Goal: Contribute content: Contribute content

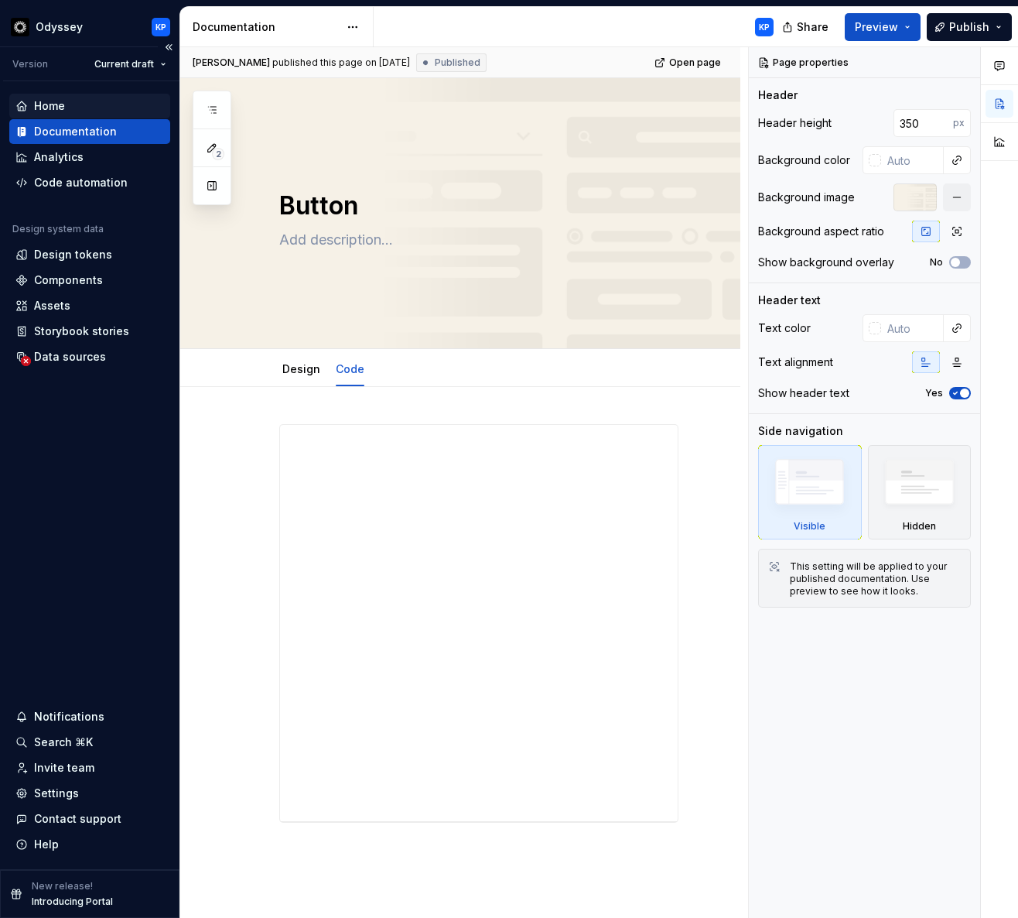
click at [62, 104] on div "Home" at bounding box center [49, 105] width 31 height 15
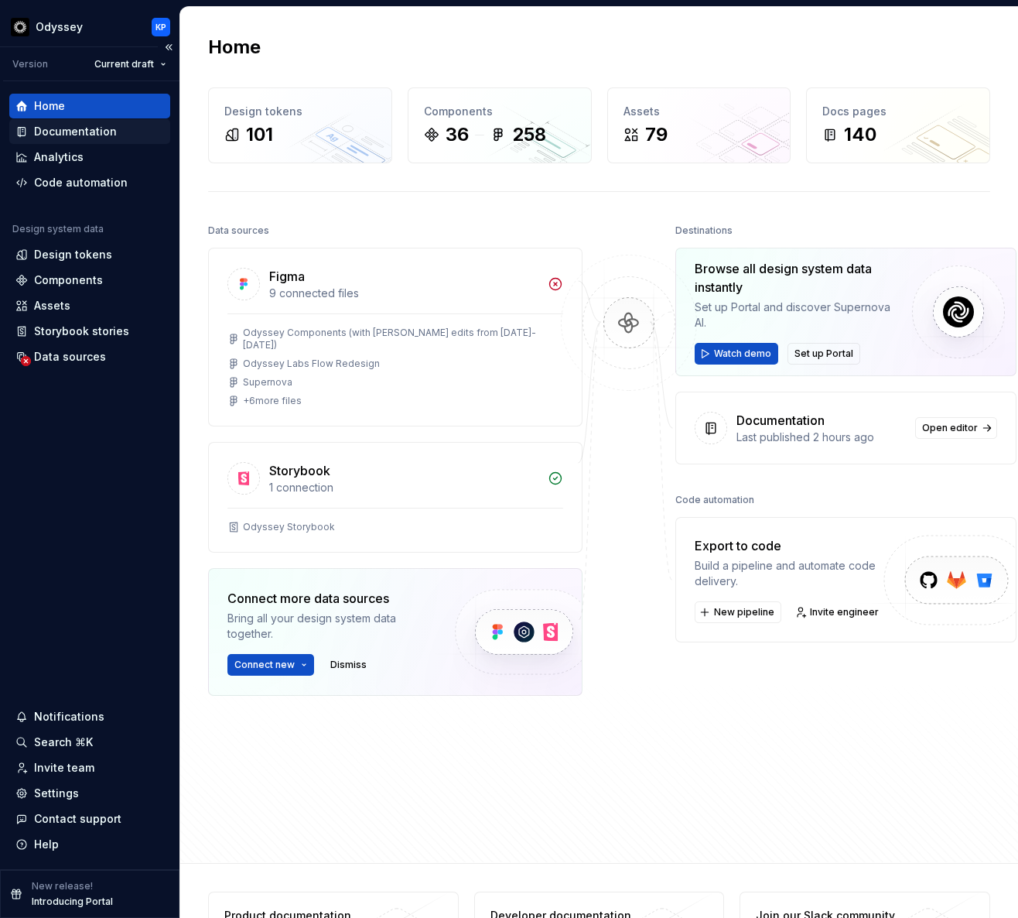
click at [73, 136] on div "Documentation" at bounding box center [75, 131] width 83 height 15
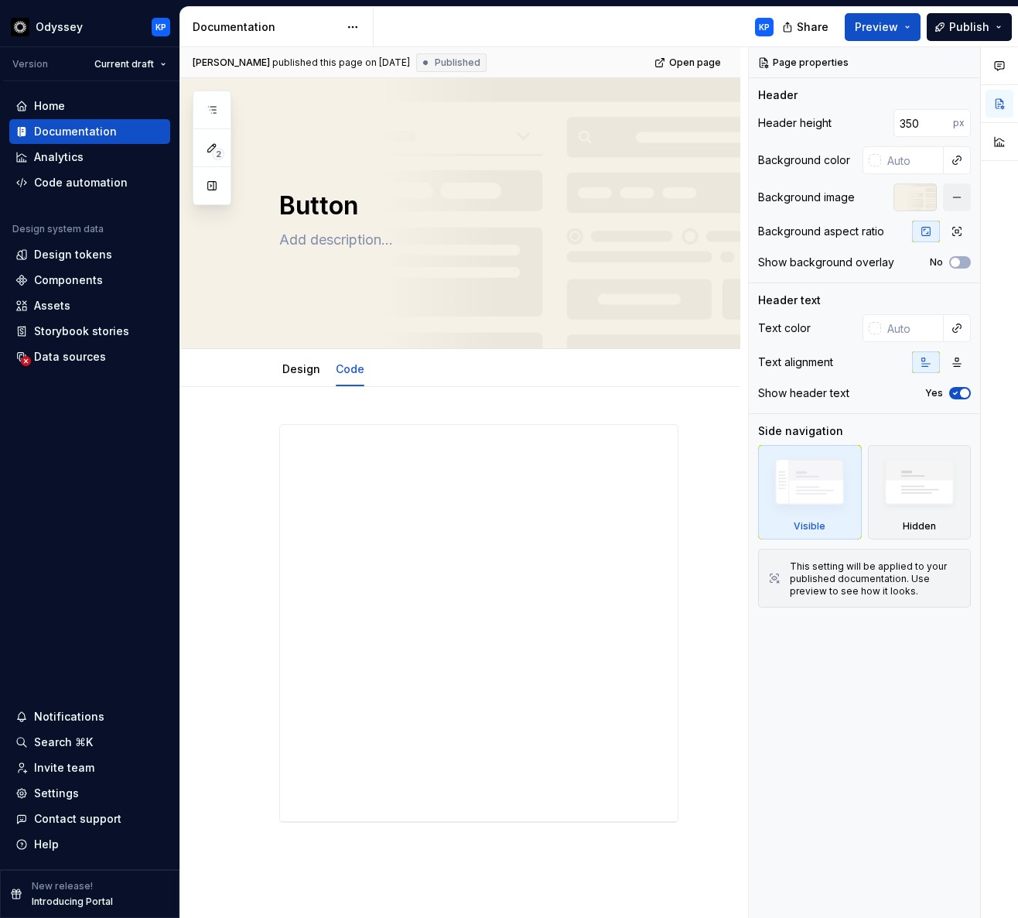
click at [552, 60] on div "[PERSON_NAME] published this page on [DATE] Published Open page" at bounding box center [460, 62] width 560 height 31
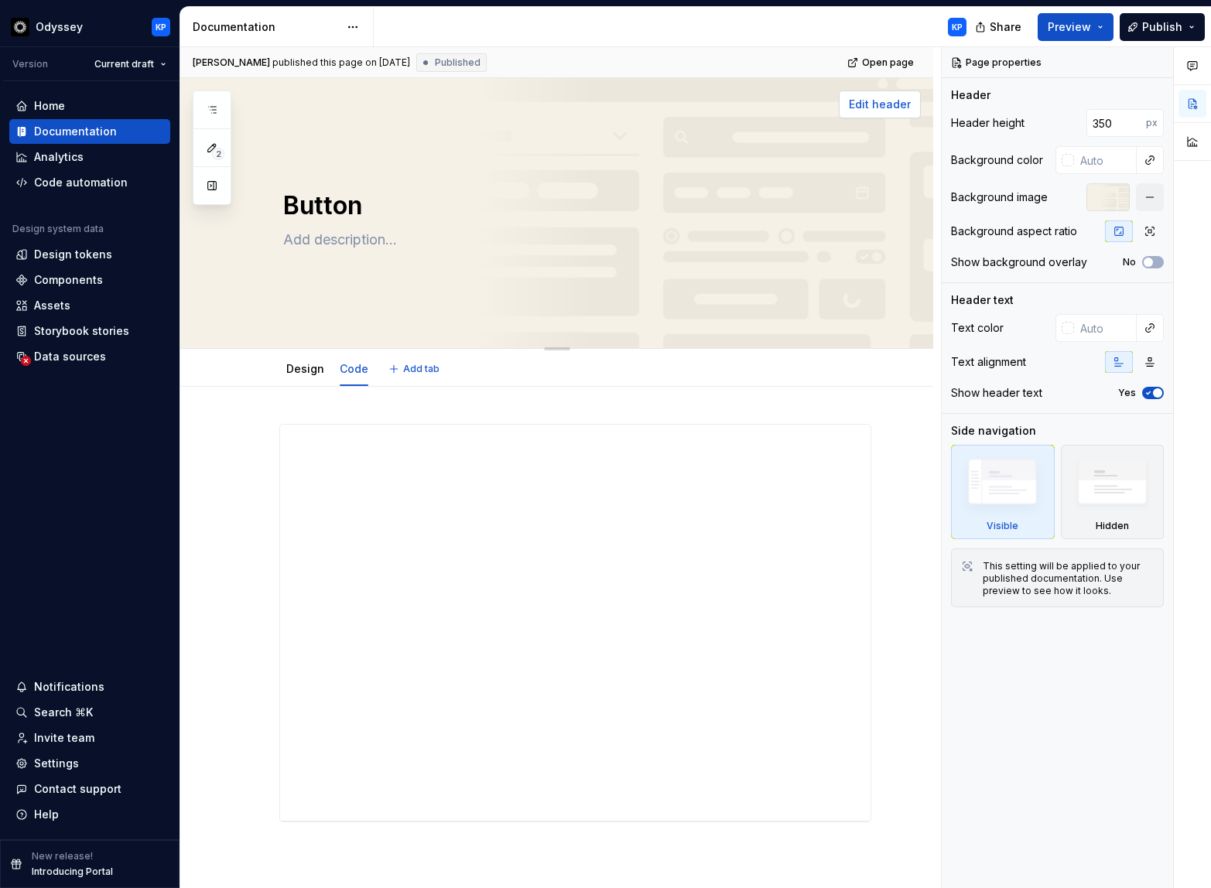
click at [899, 105] on span "Edit header" at bounding box center [880, 104] width 62 height 15
click at [890, 106] on span "Edit header" at bounding box center [880, 104] width 62 height 15
click at [48, 760] on div "Settings" at bounding box center [56, 763] width 45 height 15
click at [93, 126] on div "Documentation" at bounding box center [75, 131] width 83 height 15
click at [358, 26] on html "Odyssey KP Version Current draft Home Documentation Analytics Code automation D…" at bounding box center [605, 444] width 1211 height 888
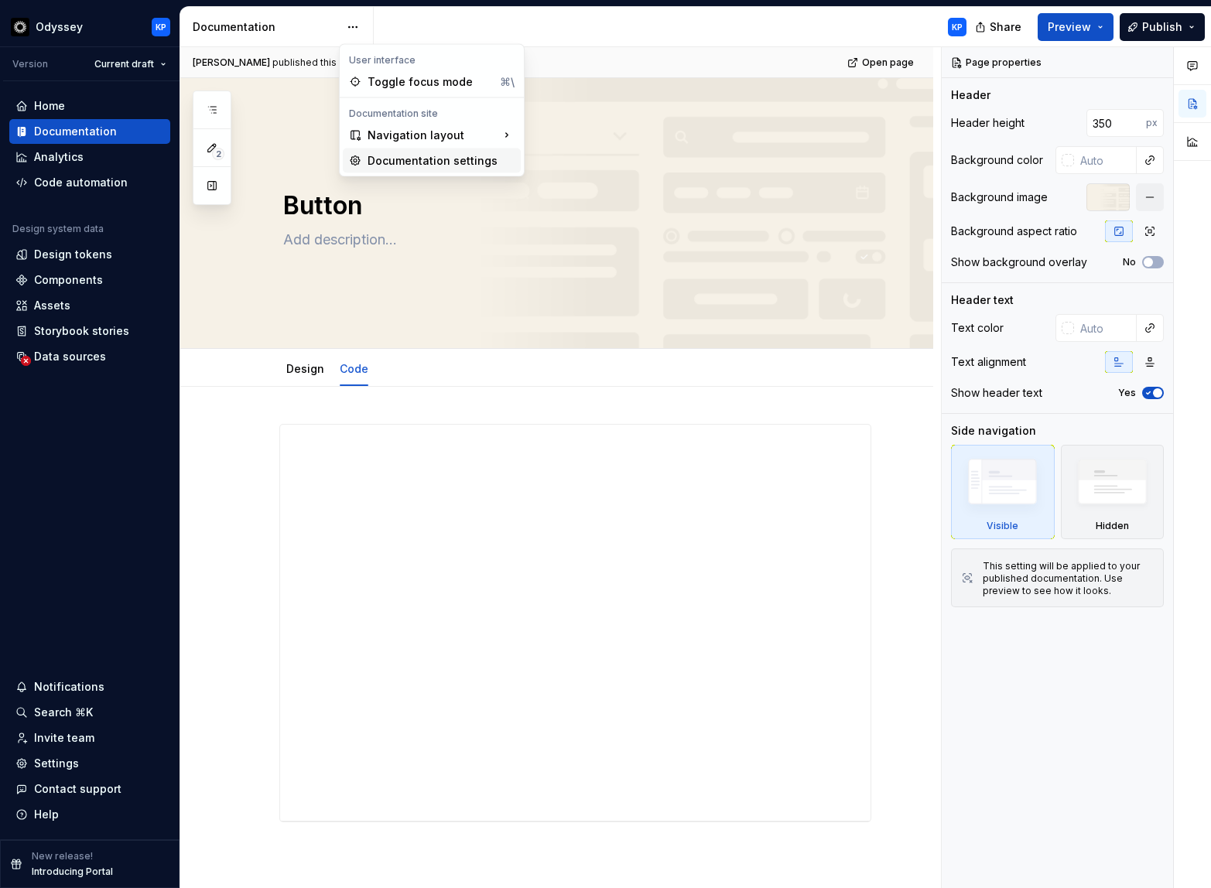
click at [426, 155] on div "Documentation settings" at bounding box center [441, 160] width 147 height 15
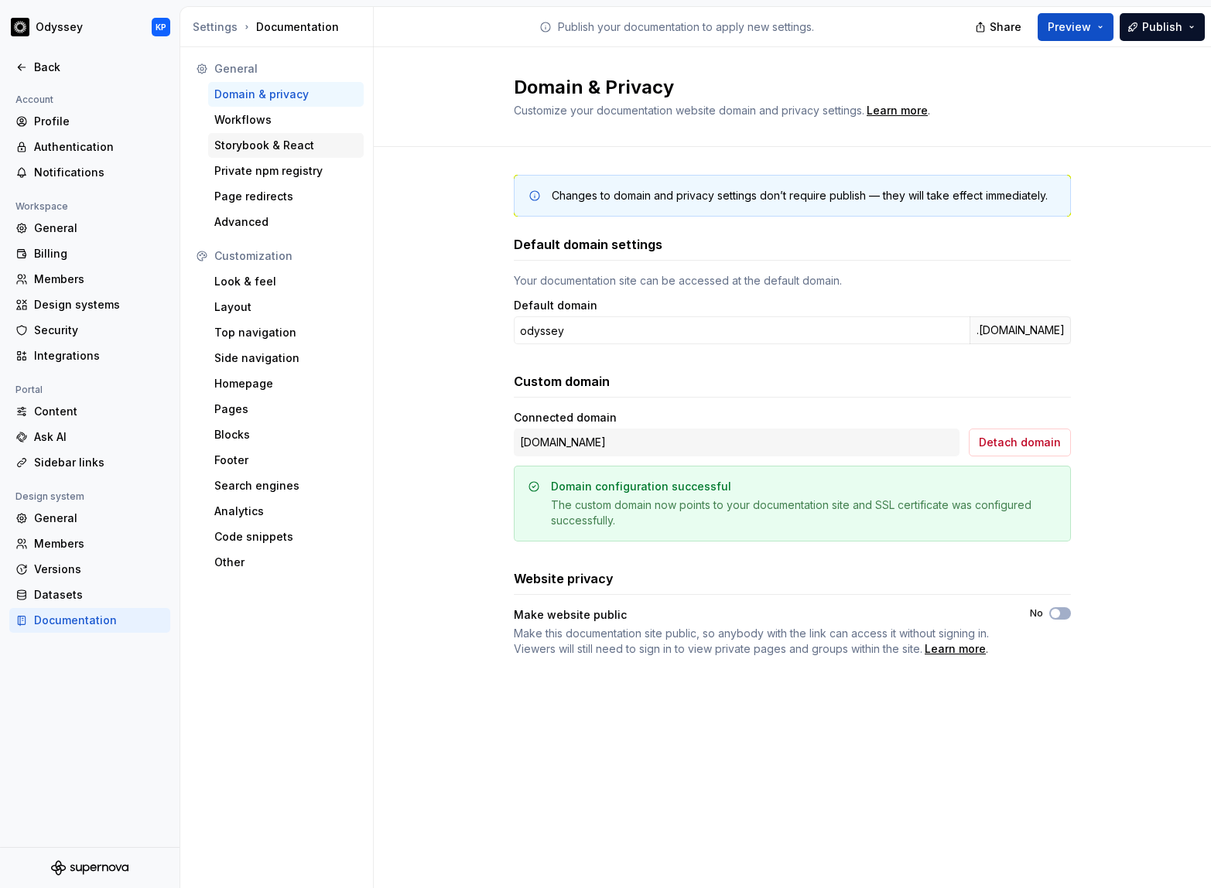
click at [262, 137] on div "Storybook & React" at bounding box center [286, 145] width 156 height 25
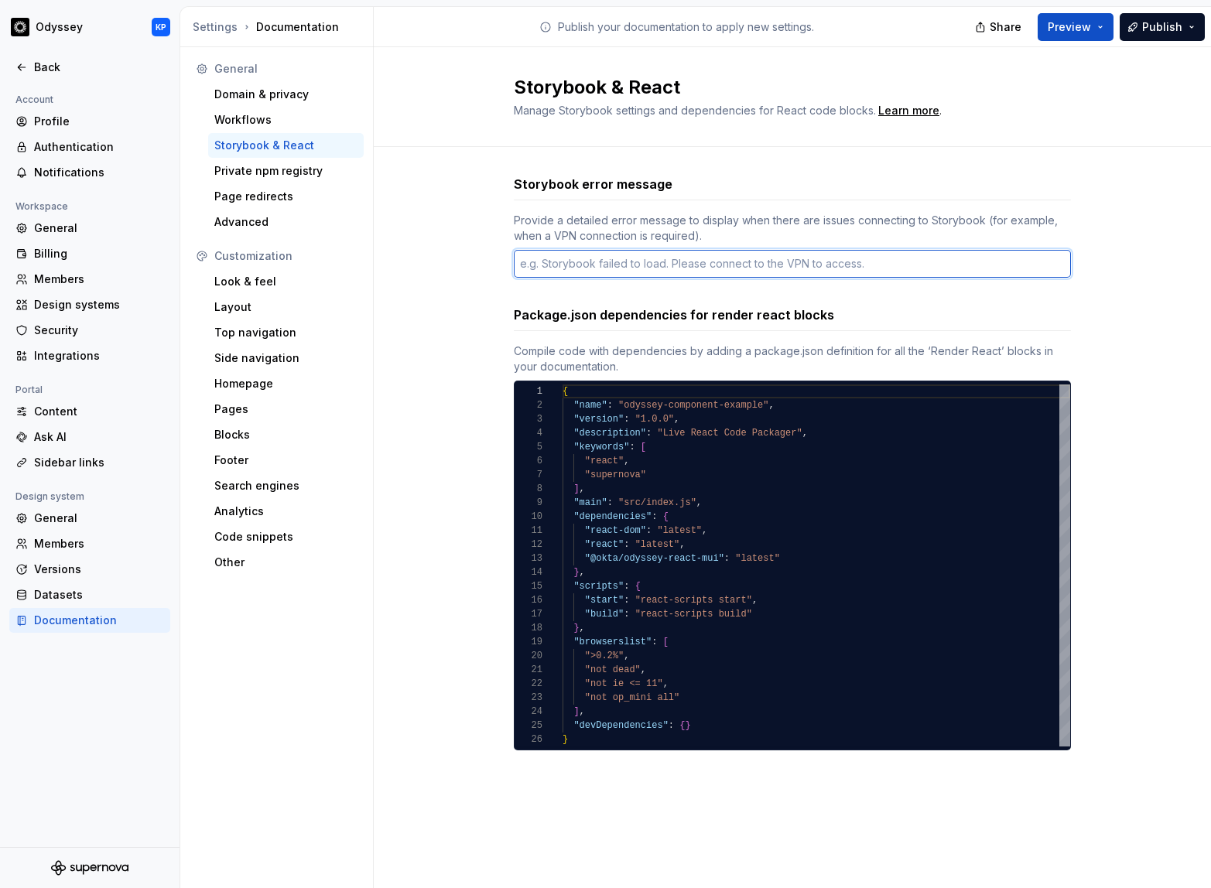
click at [608, 258] on textarea at bounding box center [792, 264] width 557 height 28
type textarea "*"
type textarea "W"
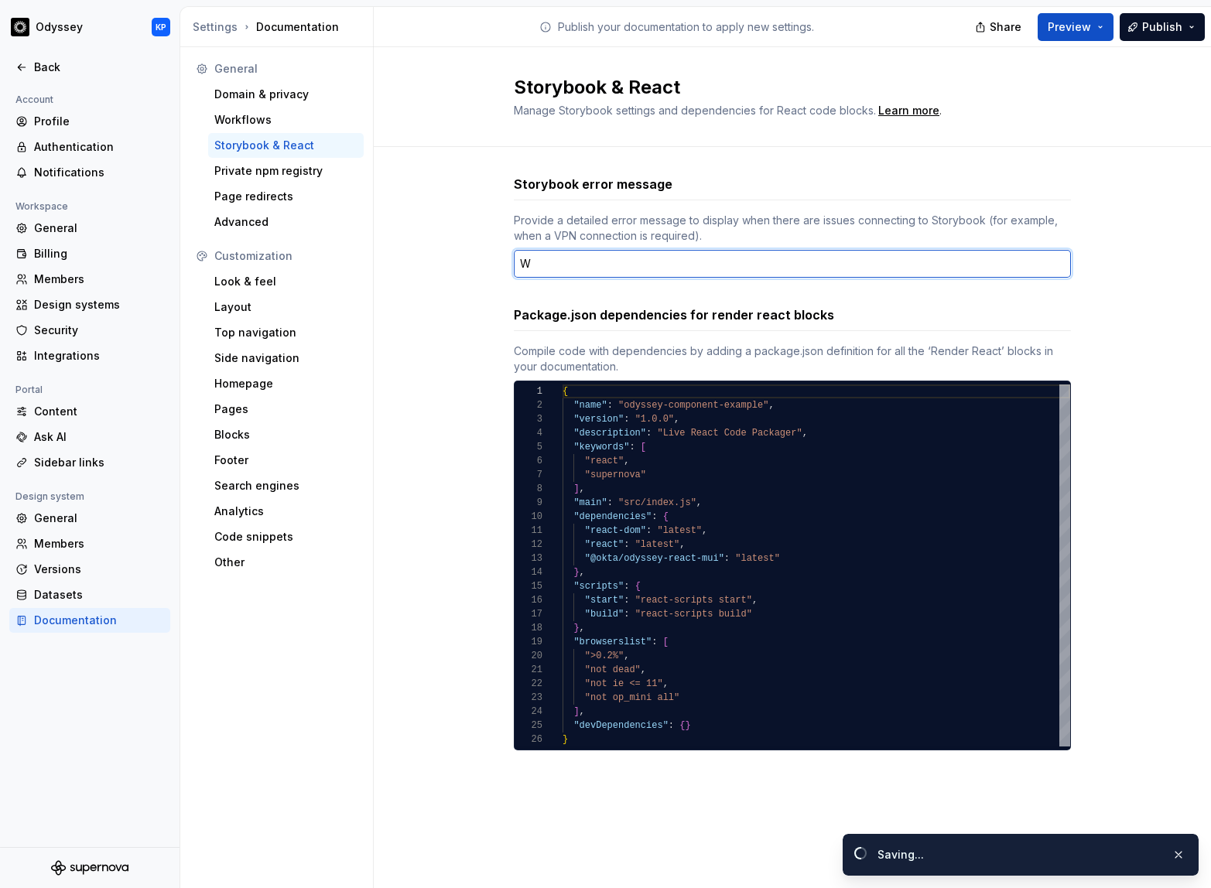
type textarea "*"
type textarea "We"
type textarea "*"
type textarea "We"
type textarea "*"
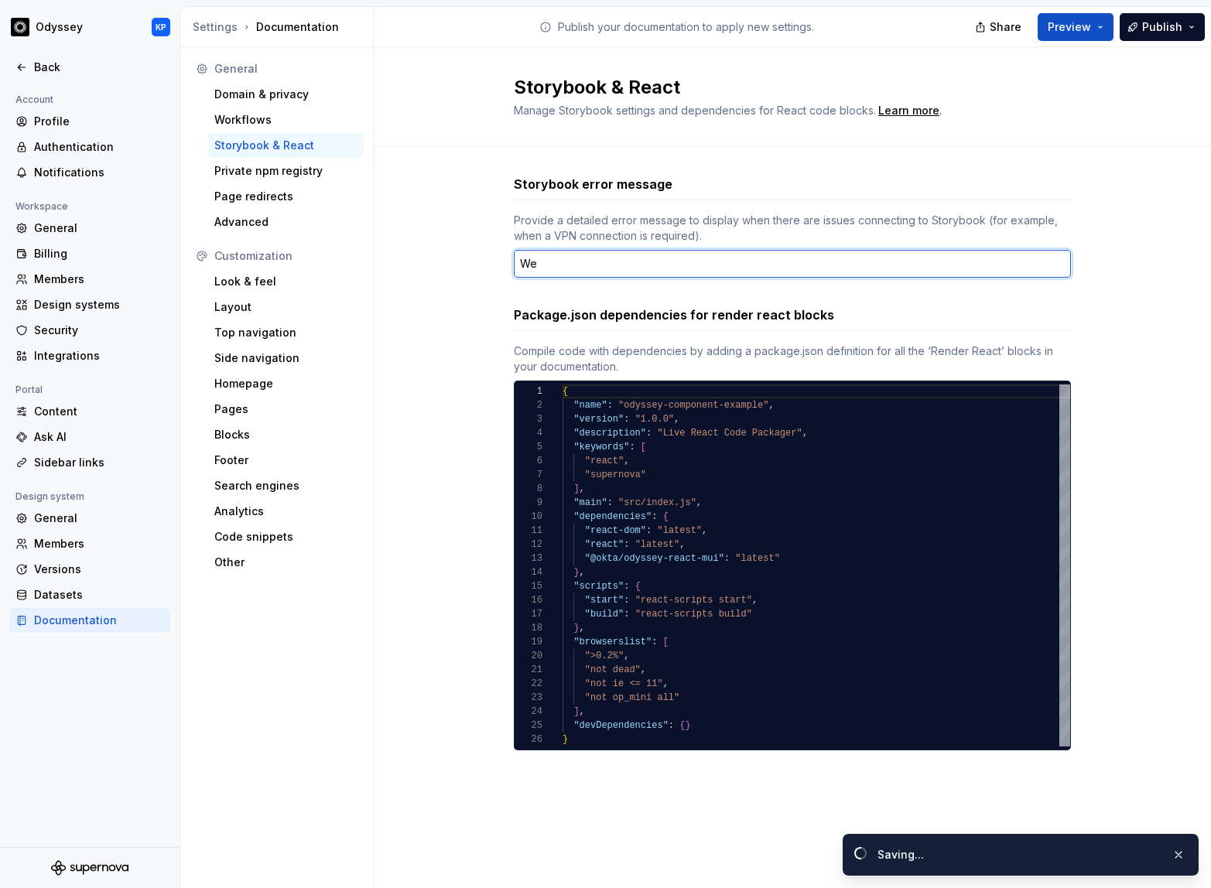
type textarea "We a"
type textarea "*"
type textarea "We ar"
type textarea "*"
type textarea "We are"
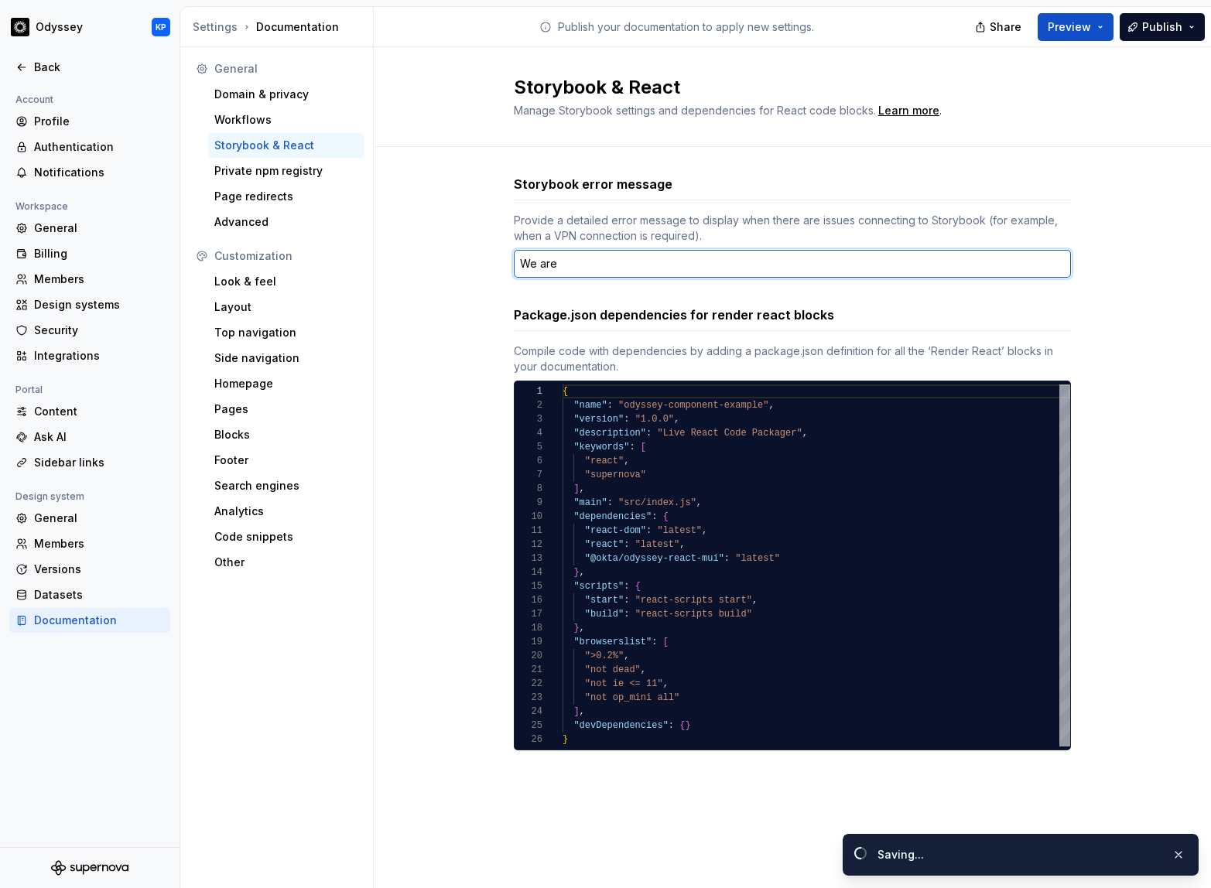
type textarea "*"
type textarea "We are"
type textarea "*"
type textarea "We are e"
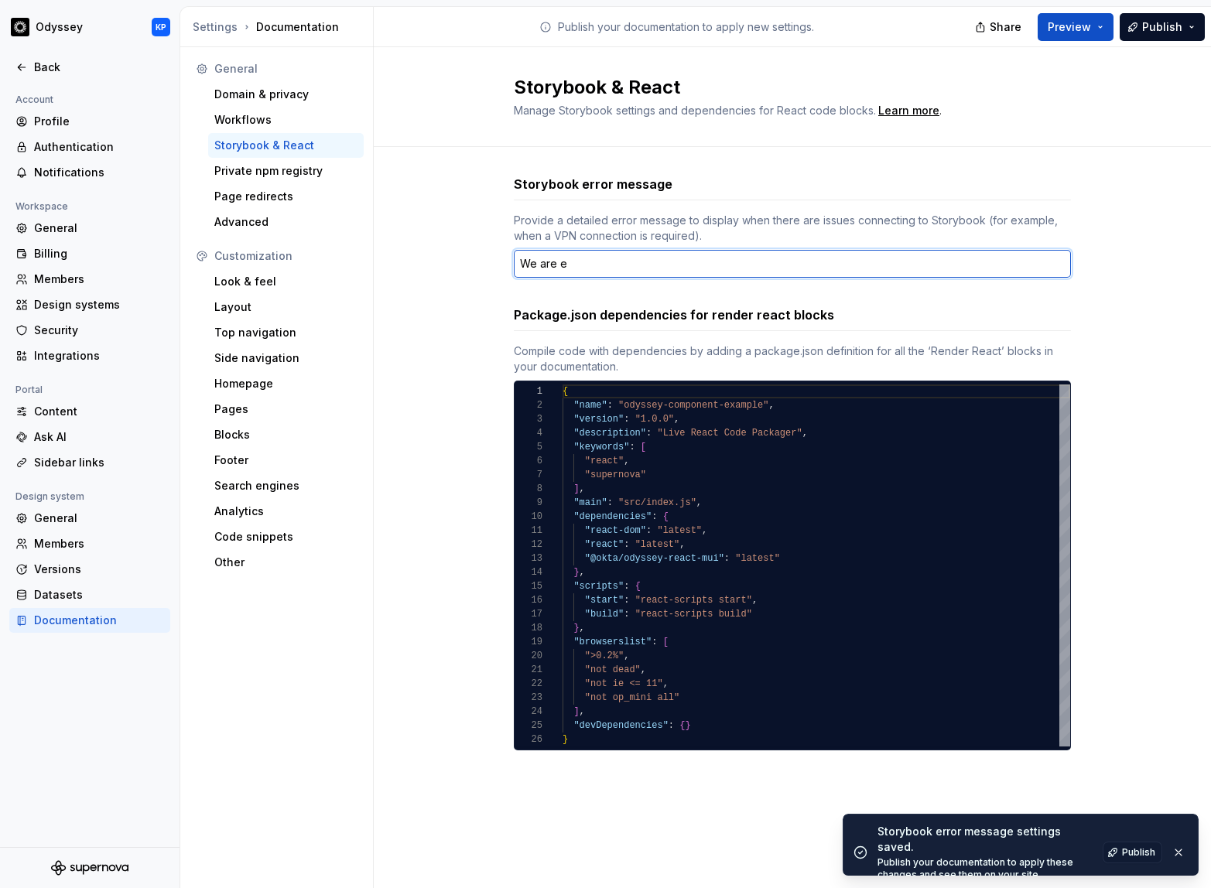
type textarea "*"
type textarea "We are ex"
type textarea "*"
type textarea "We are exp"
type textarea "*"
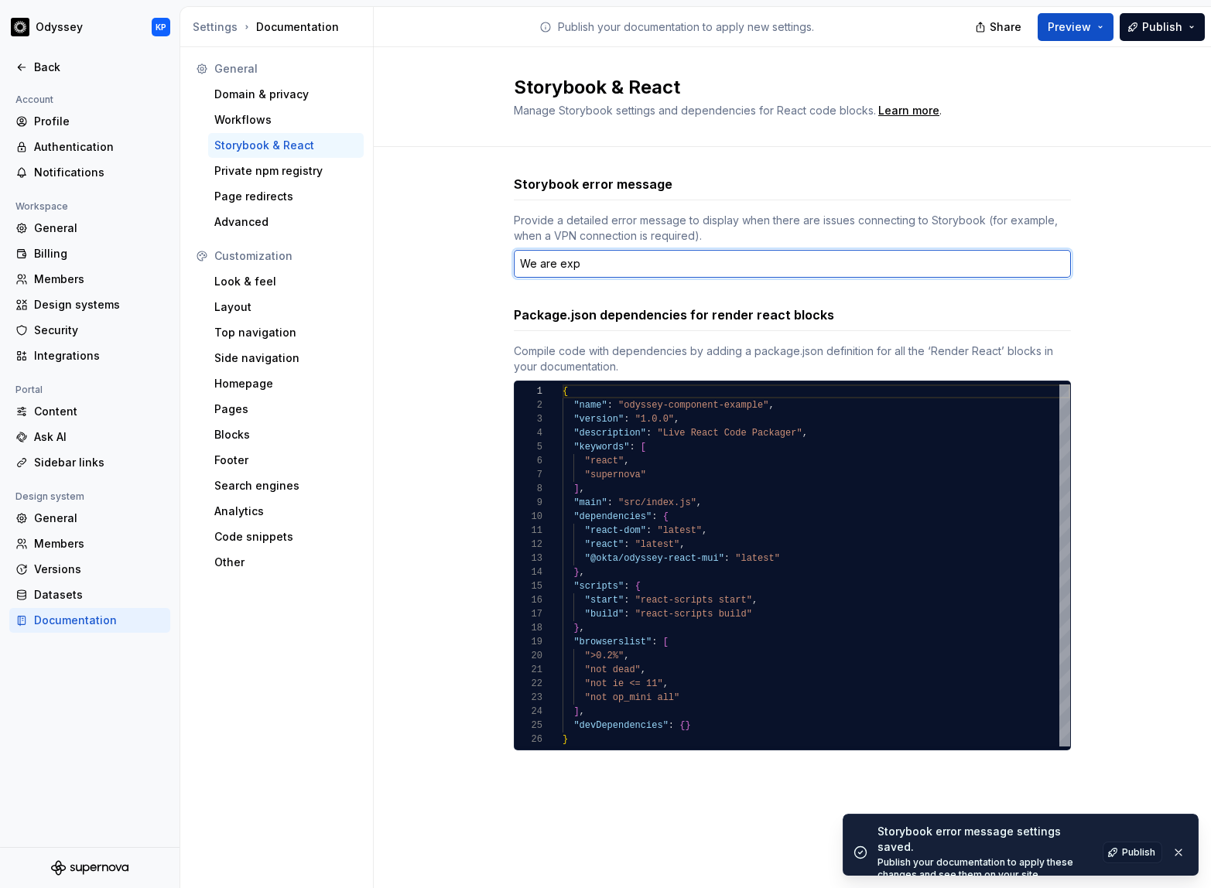
type textarea "We are expe"
type textarea "*"
type textarea "We are exper"
type textarea "*"
type textarea "We are experi"
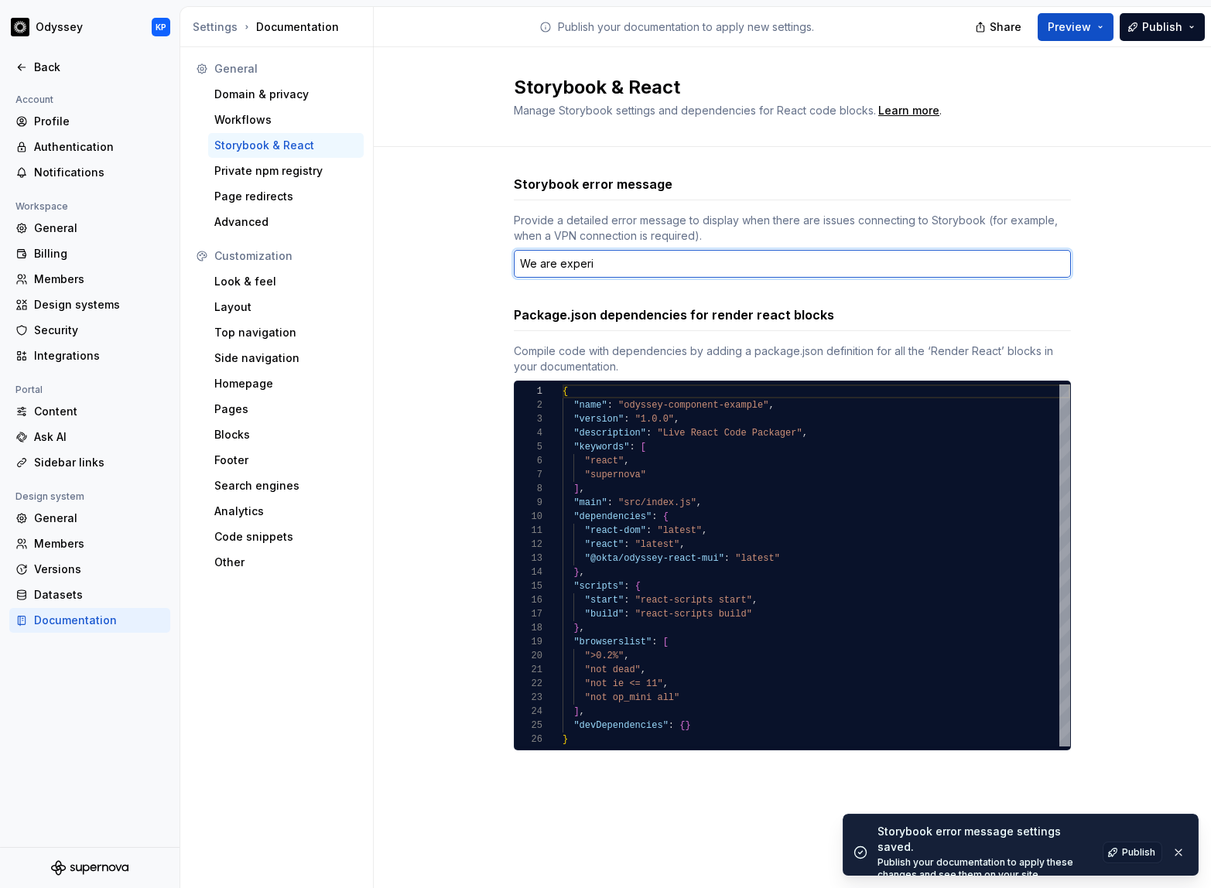
type textarea "*"
type textarea "We are experie"
type textarea "*"
type textarea "We are experien"
type textarea "*"
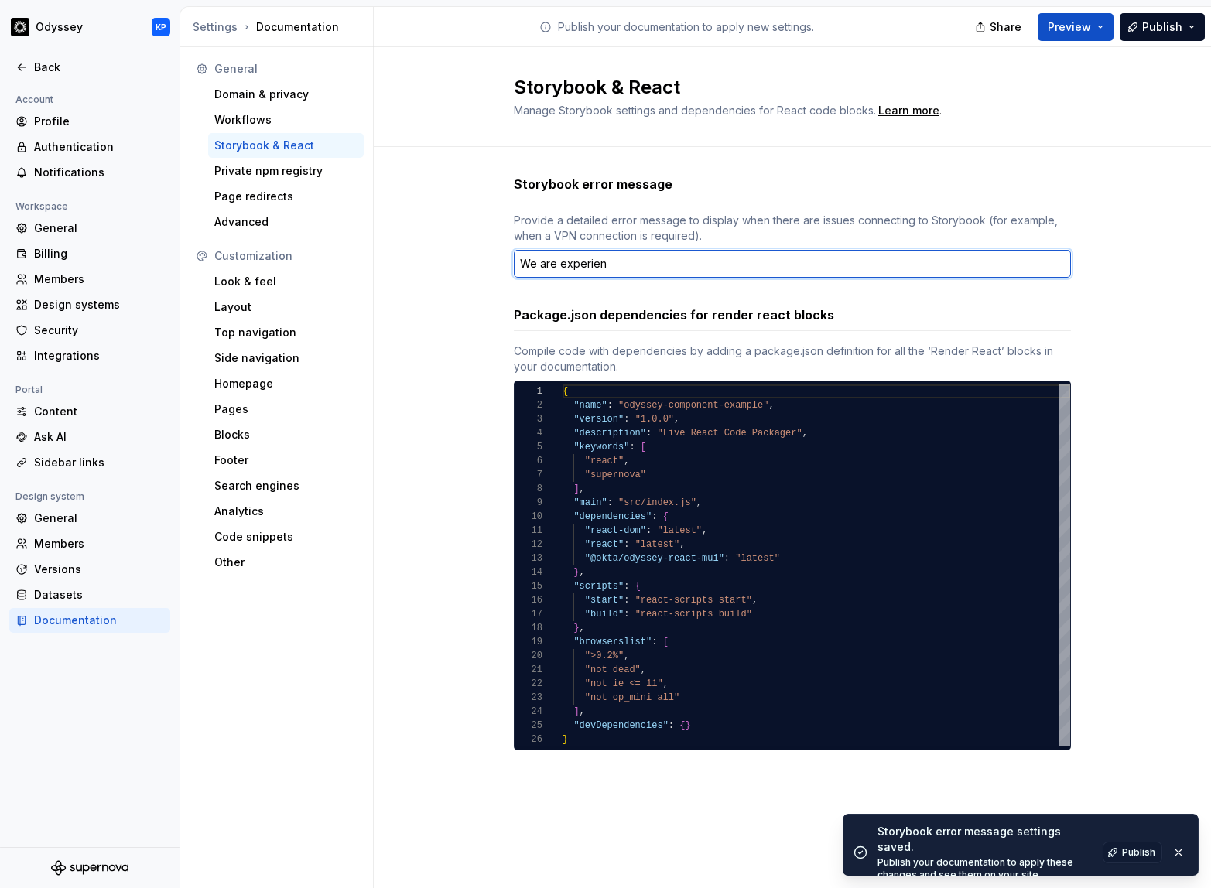
type textarea "We are experienc"
type textarea "*"
type textarea "We are experienci"
type textarea "*"
type textarea "We are experiencin"
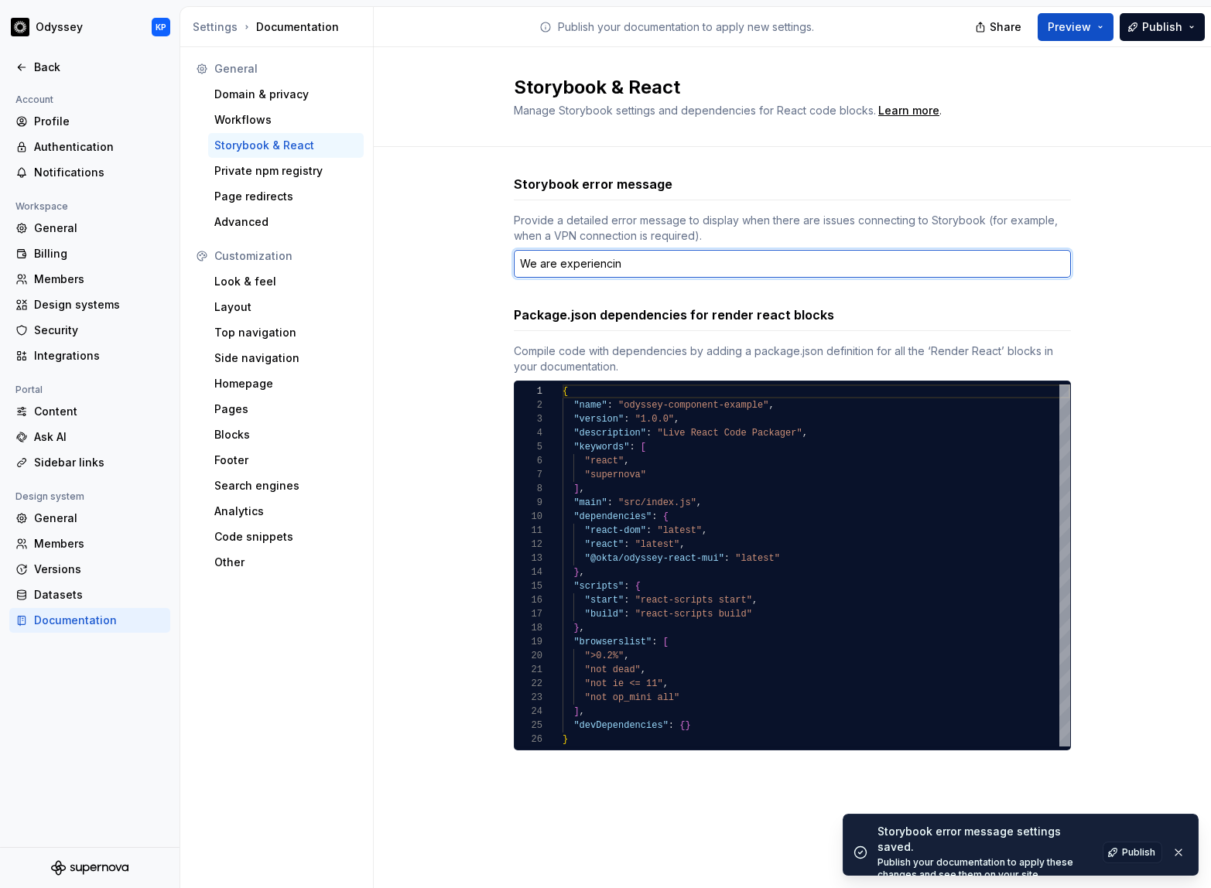
type textarea "*"
type textarea "We are experiencing"
type textarea "*"
type textarea "We are experiencing"
type textarea "*"
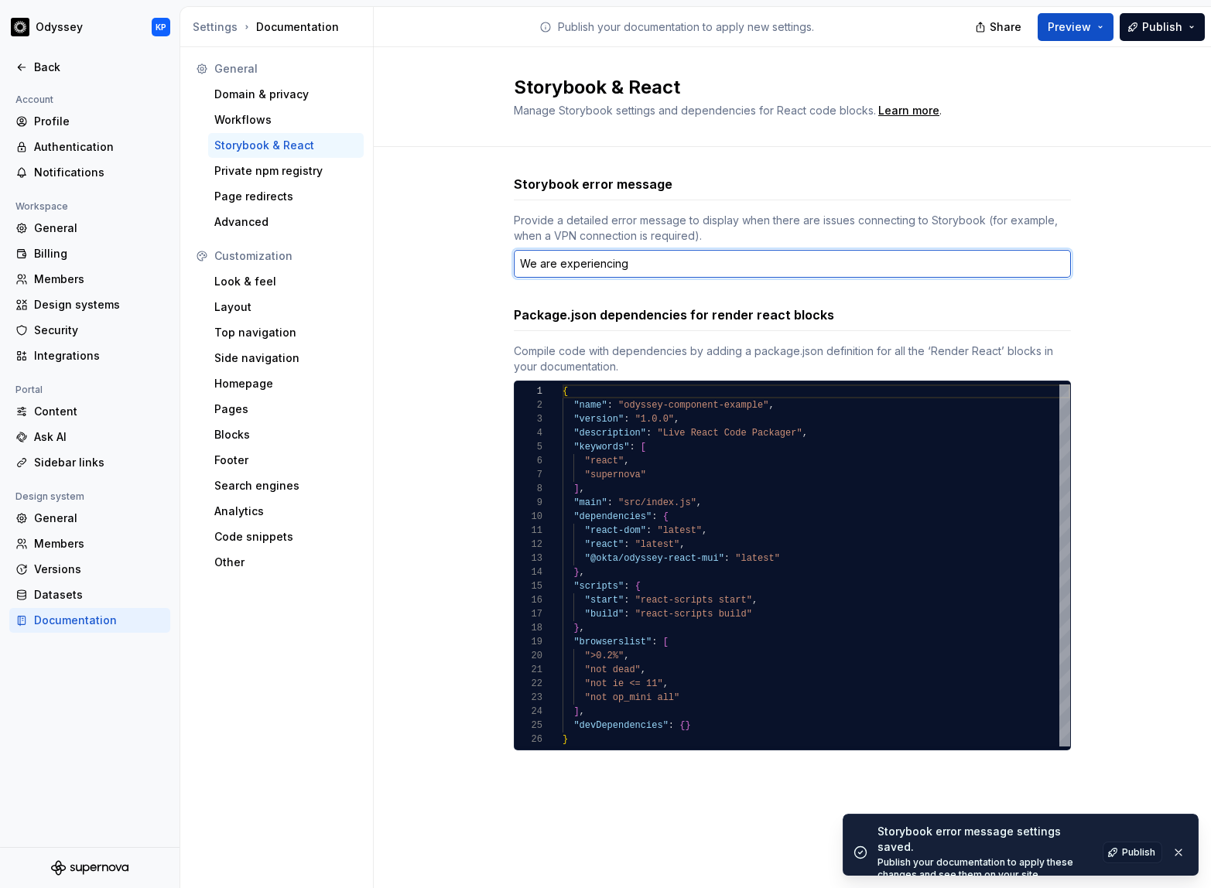
type textarea "We are experiencing i"
type textarea "*"
type textarea "We are experiencing"
type textarea "*"
type textarea "We are experiencing a"
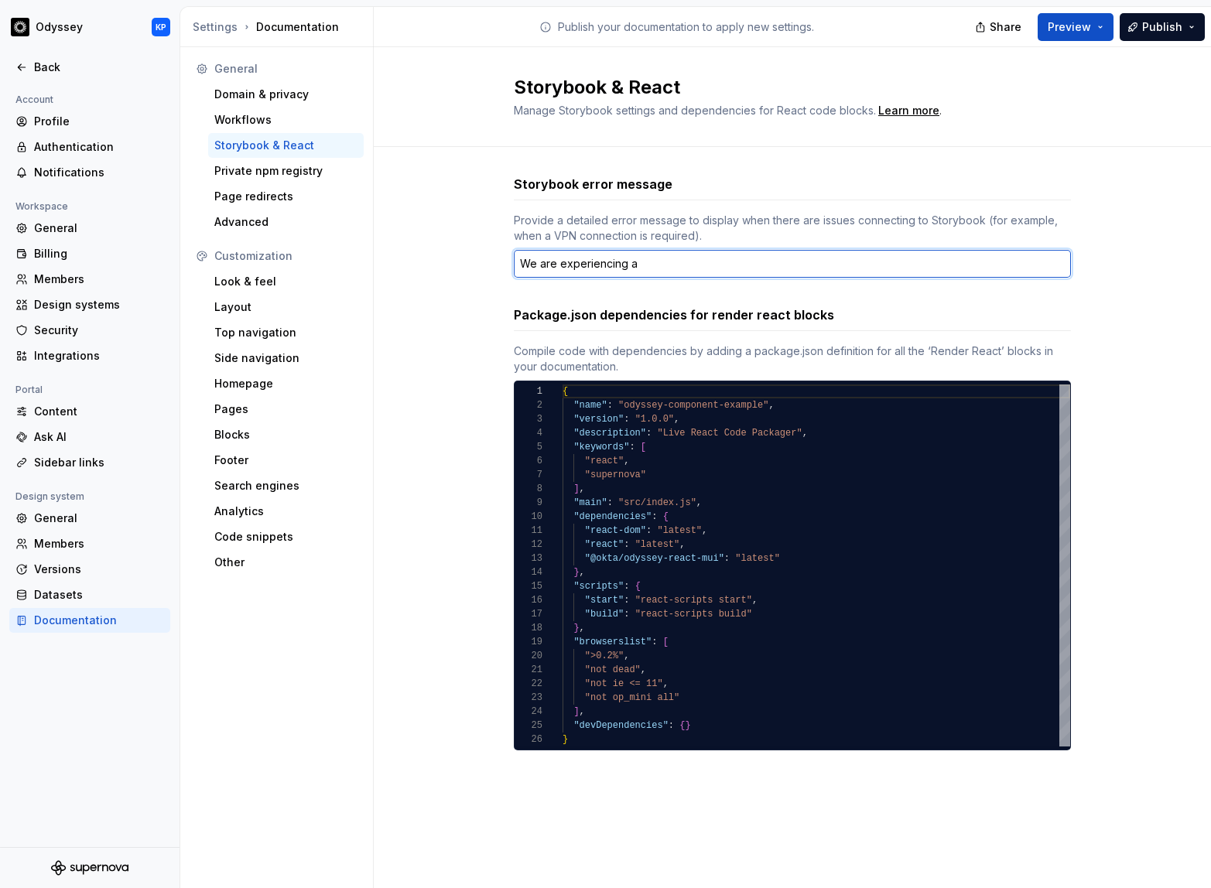
type textarea "*"
type textarea "We are experiencing a"
type textarea "*"
type textarea "We are experiencing a l"
type textarea "*"
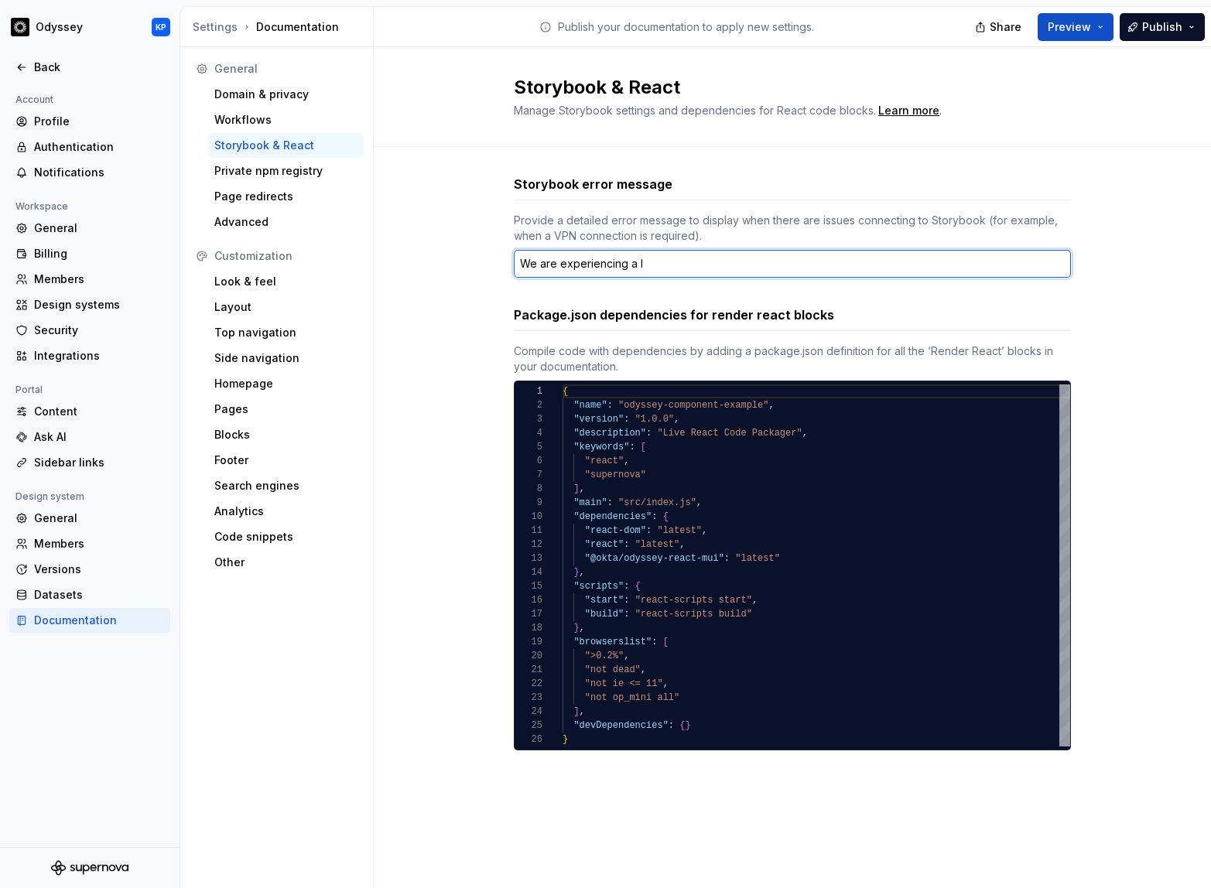
type textarea "We are experiencing a li"
type textarea "*"
type textarea "We are experiencing a lin"
type textarea "*"
type textarea "We are experiencing a link"
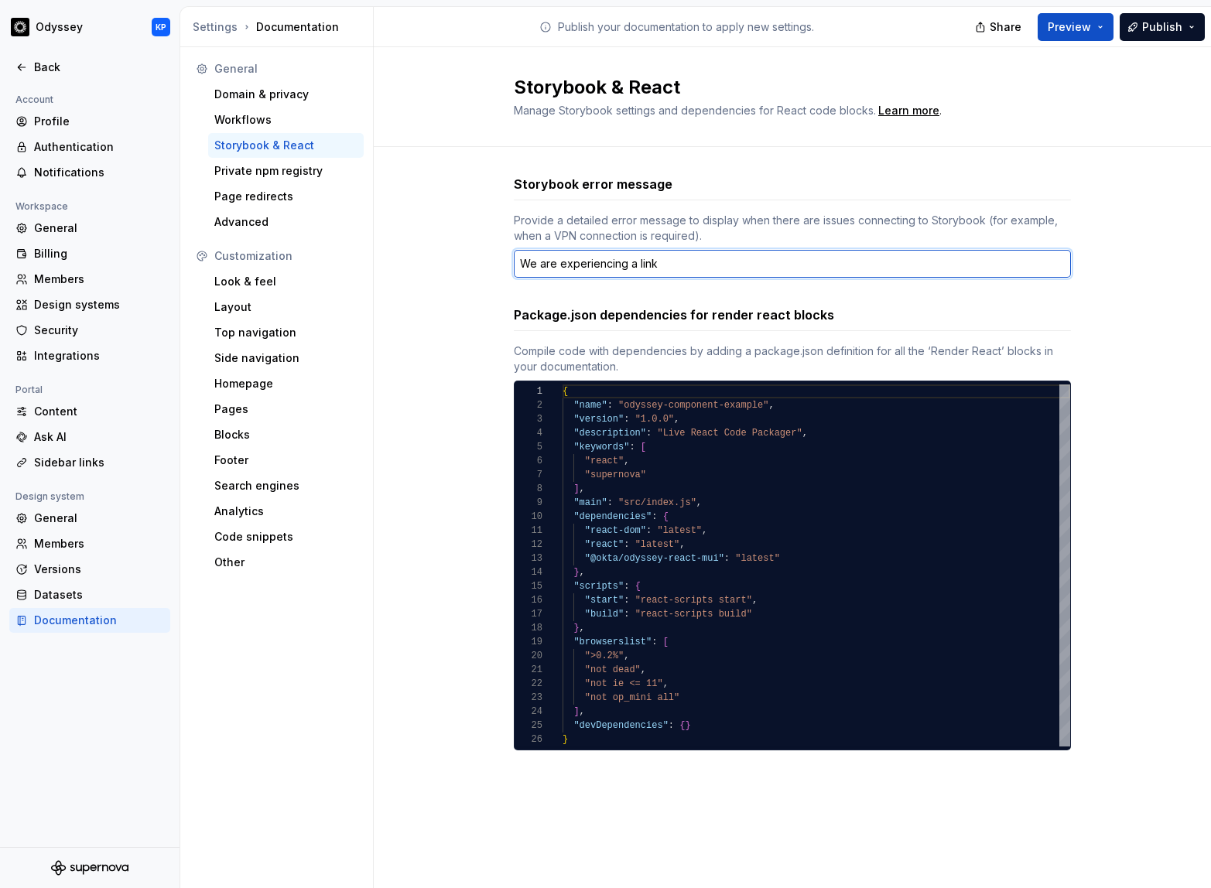
type textarea "*"
type textarea "We are experiencing a link"
type textarea "*"
type textarea "We are experiencing a link i"
type textarea "*"
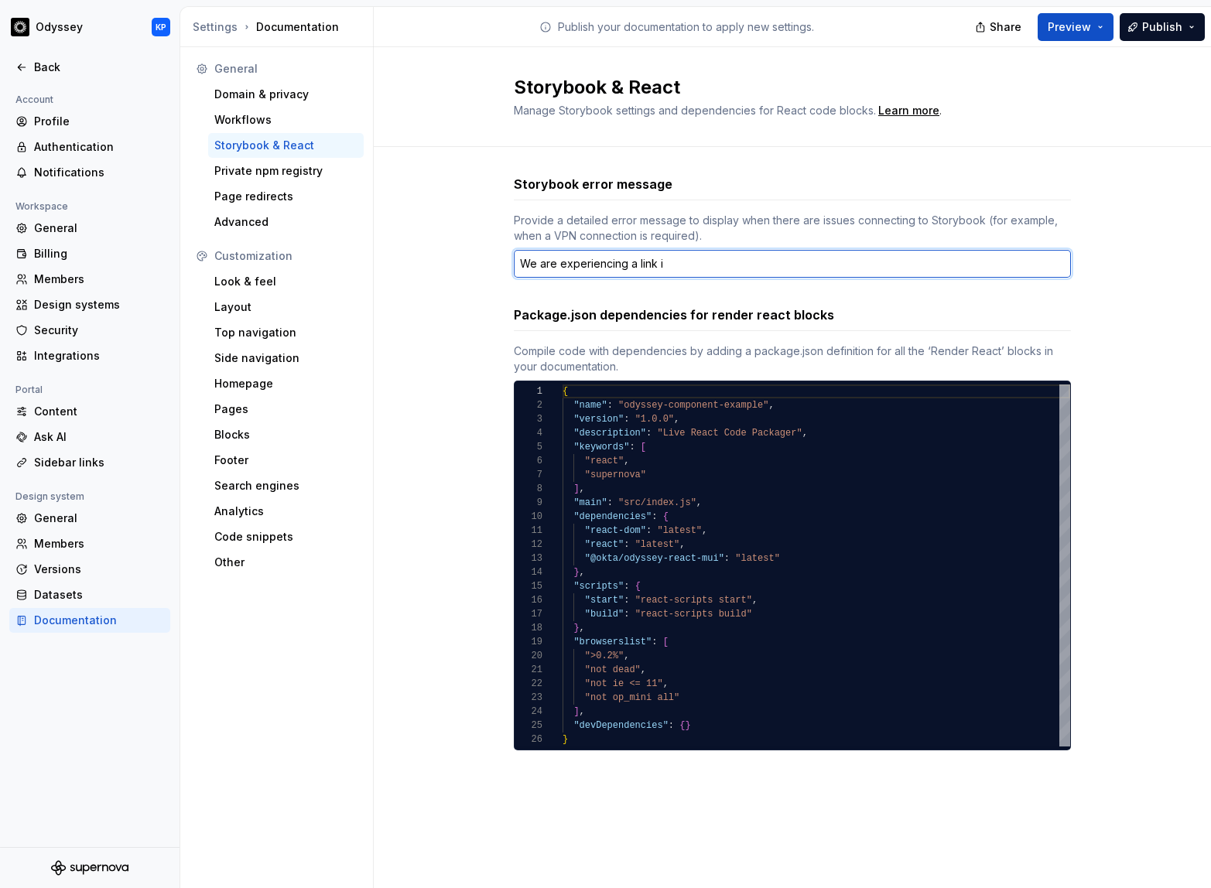
type textarea "We are experiencing a link is"
type textarea "*"
type textarea "We are experiencing a link iss"
type textarea "*"
type textarea "We are experiencing a link issu"
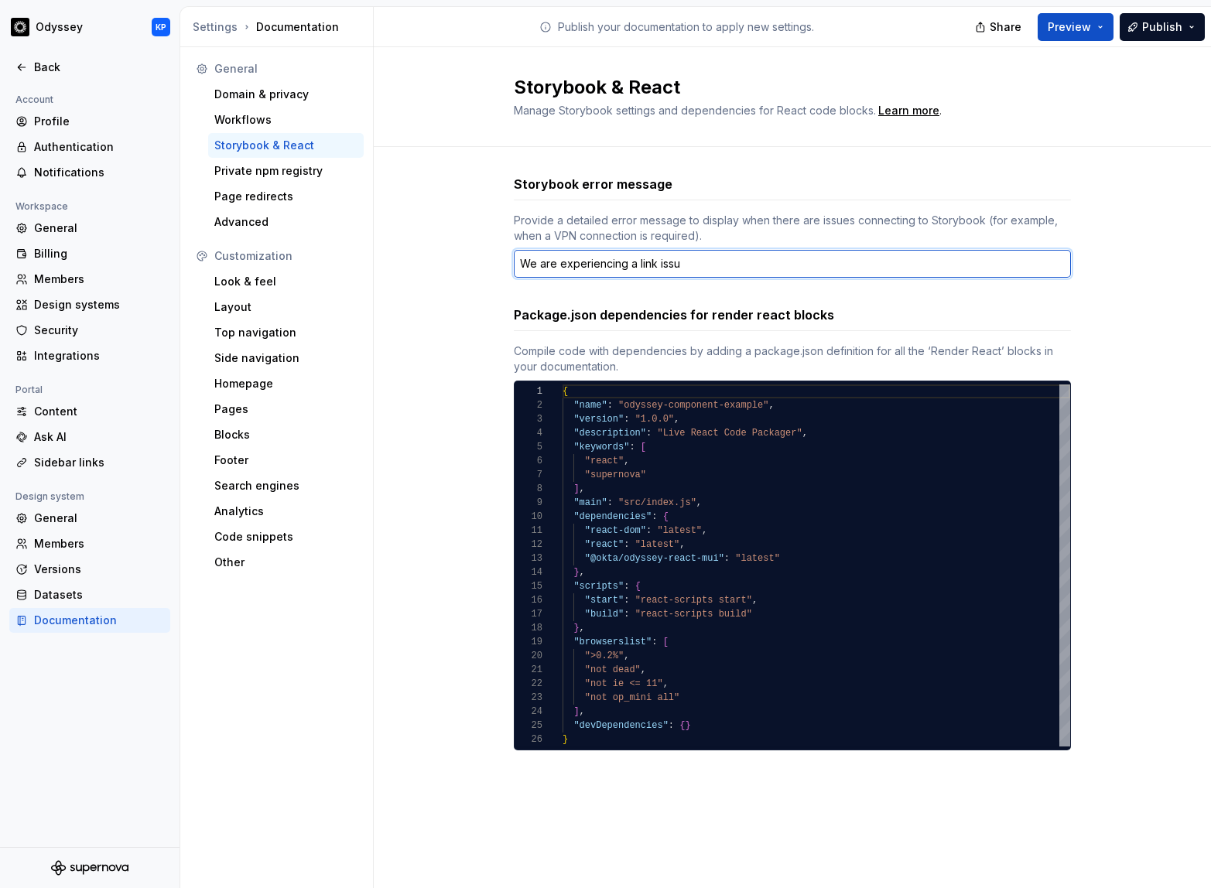
type textarea "*"
type textarea "We are experiencing a link issue"
type textarea "*"
type textarea "We are experiencing a link issue"
type textarea "*"
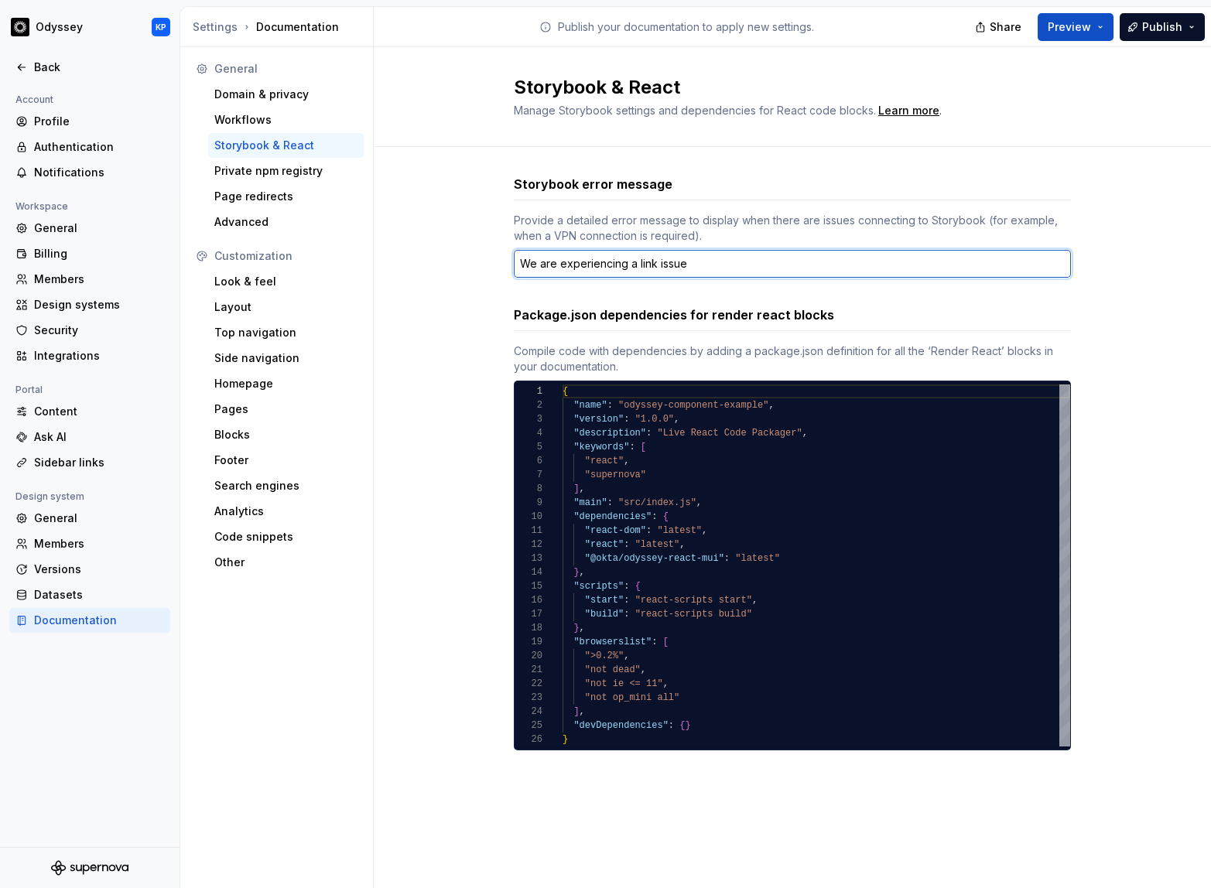
type textarea "We are experiencing a link issue t"
type textarea "*"
type textarea "We are experiencing a link issue to"
type textarea "*"
type textarea "We are experiencing a link issue to"
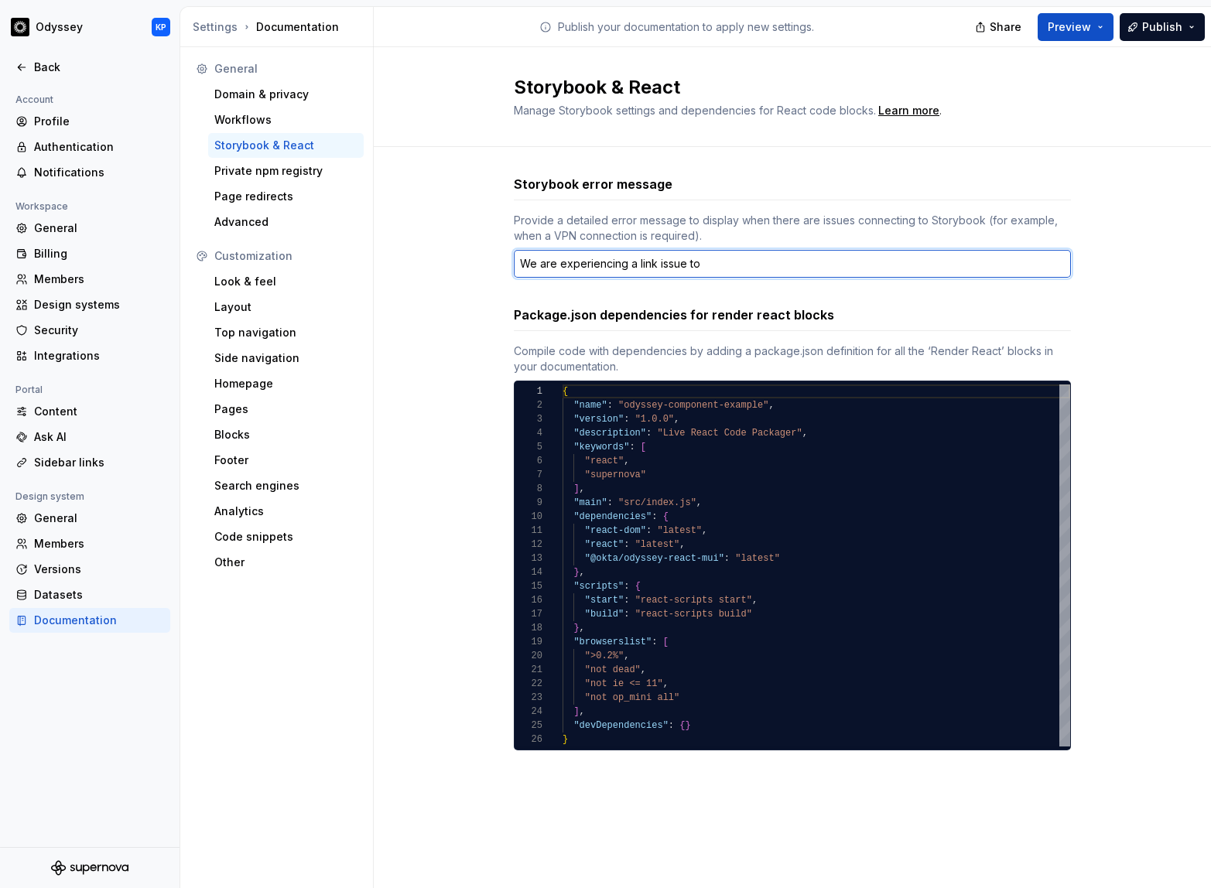
type textarea "*"
type textarea "We are experiencing a link issue to"
type textarea "*"
type textarea "We are experiencing a link issue t"
type textarea "*"
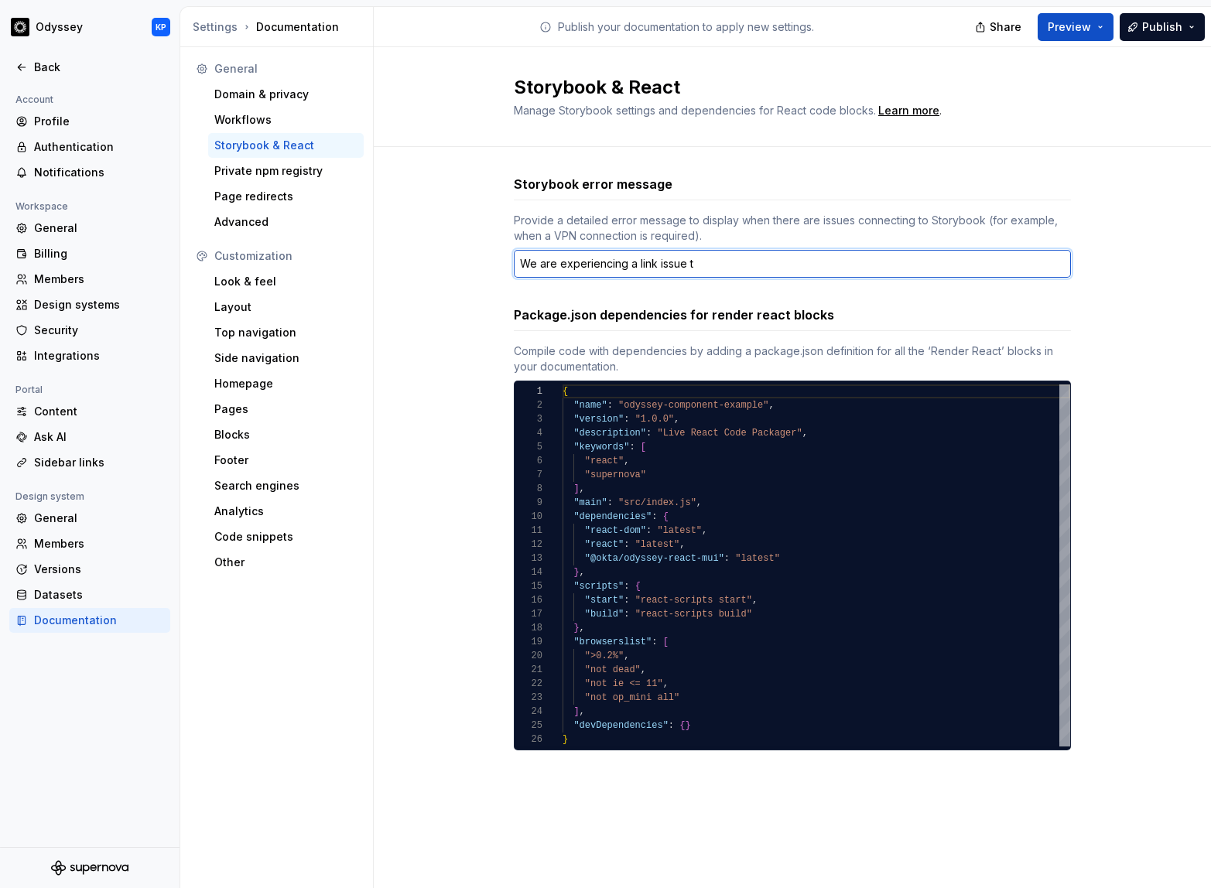
type textarea "We are experiencing a link issue"
type textarea "*"
type textarea "We are experiencing a link issue d"
type textarea "*"
type textarea "We are experiencing a link issue du"
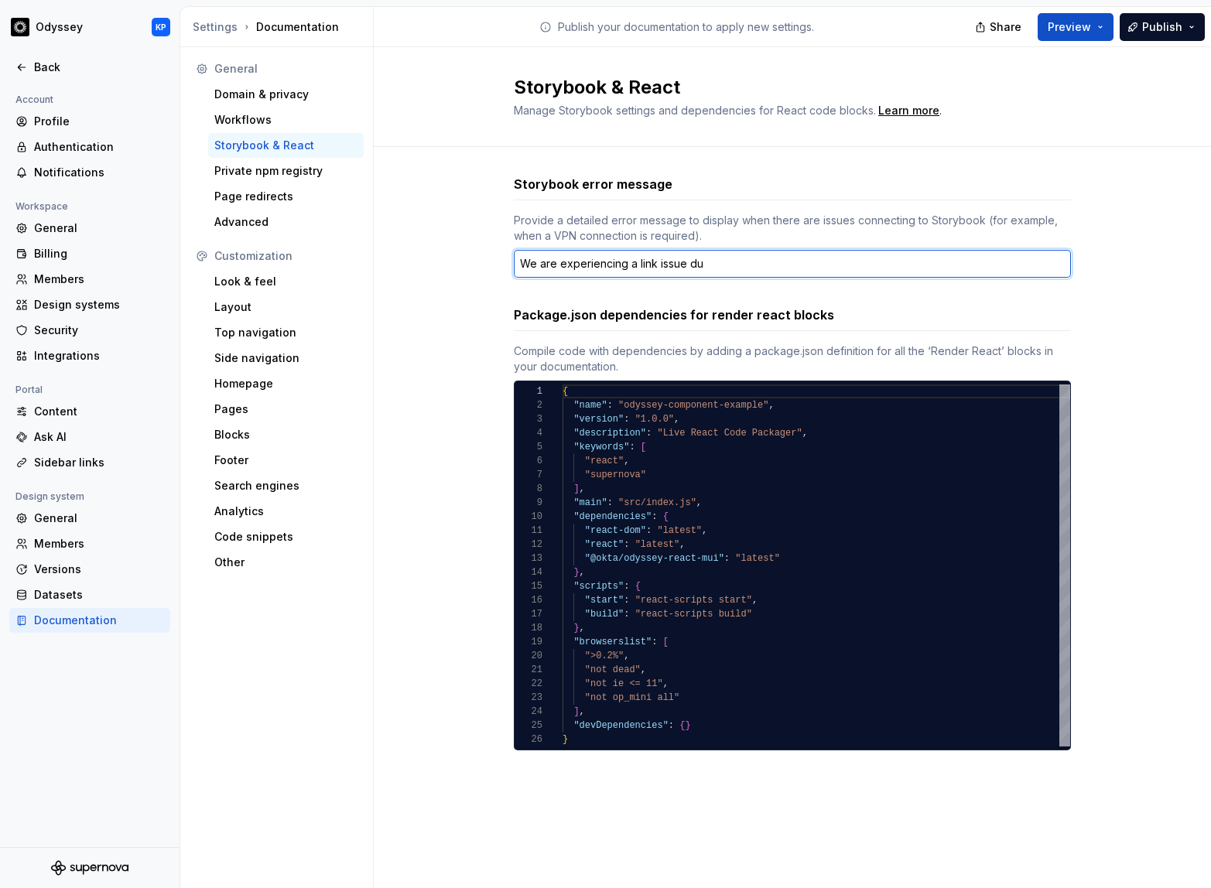
type textarea "*"
type textarea "We are experiencing a link issue due"
type textarea "*"
type textarea "We are experiencing a link issue due"
type textarea "*"
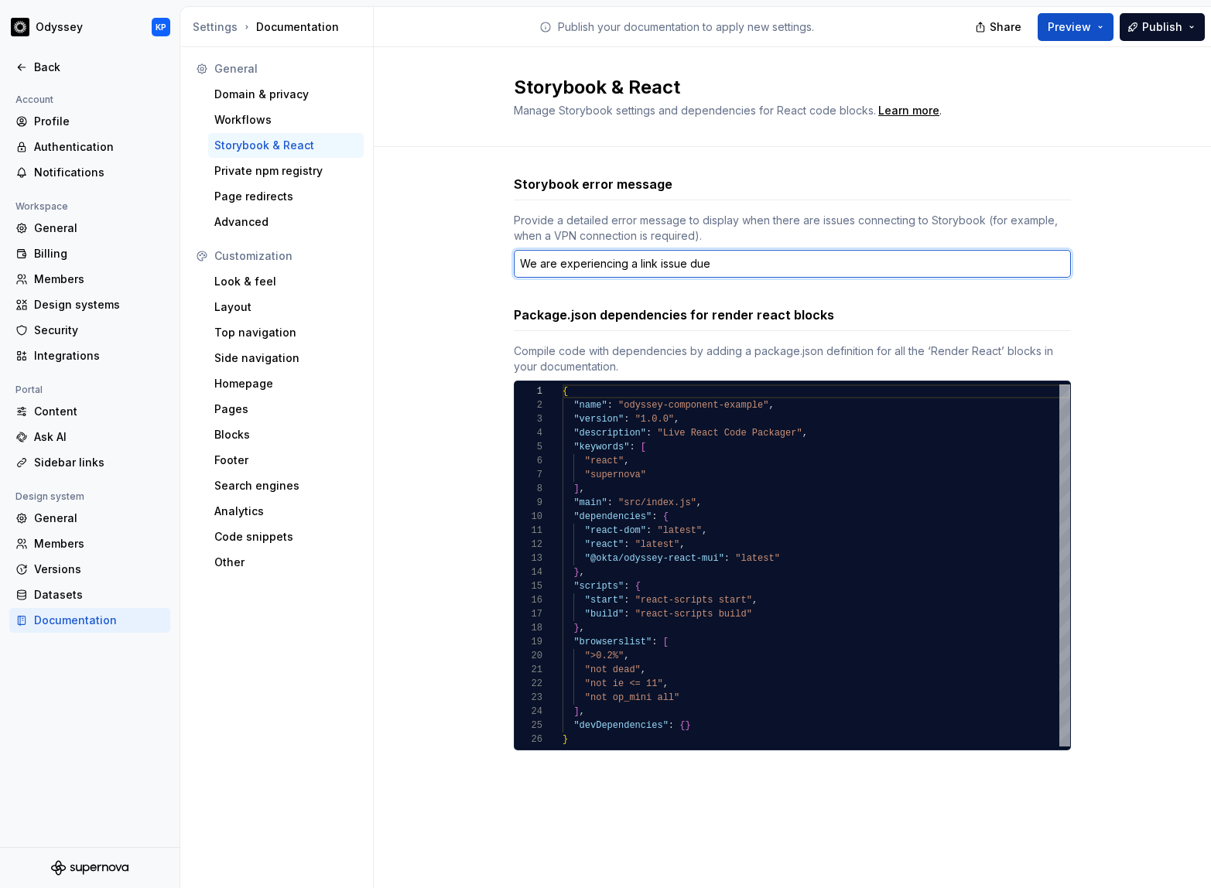
type textarea "We are experiencing a link issue due t"
type textarea "*"
type textarea "We are experiencing a link issue due to"
type textarea "*"
type textarea "We are experiencing a link issue due to"
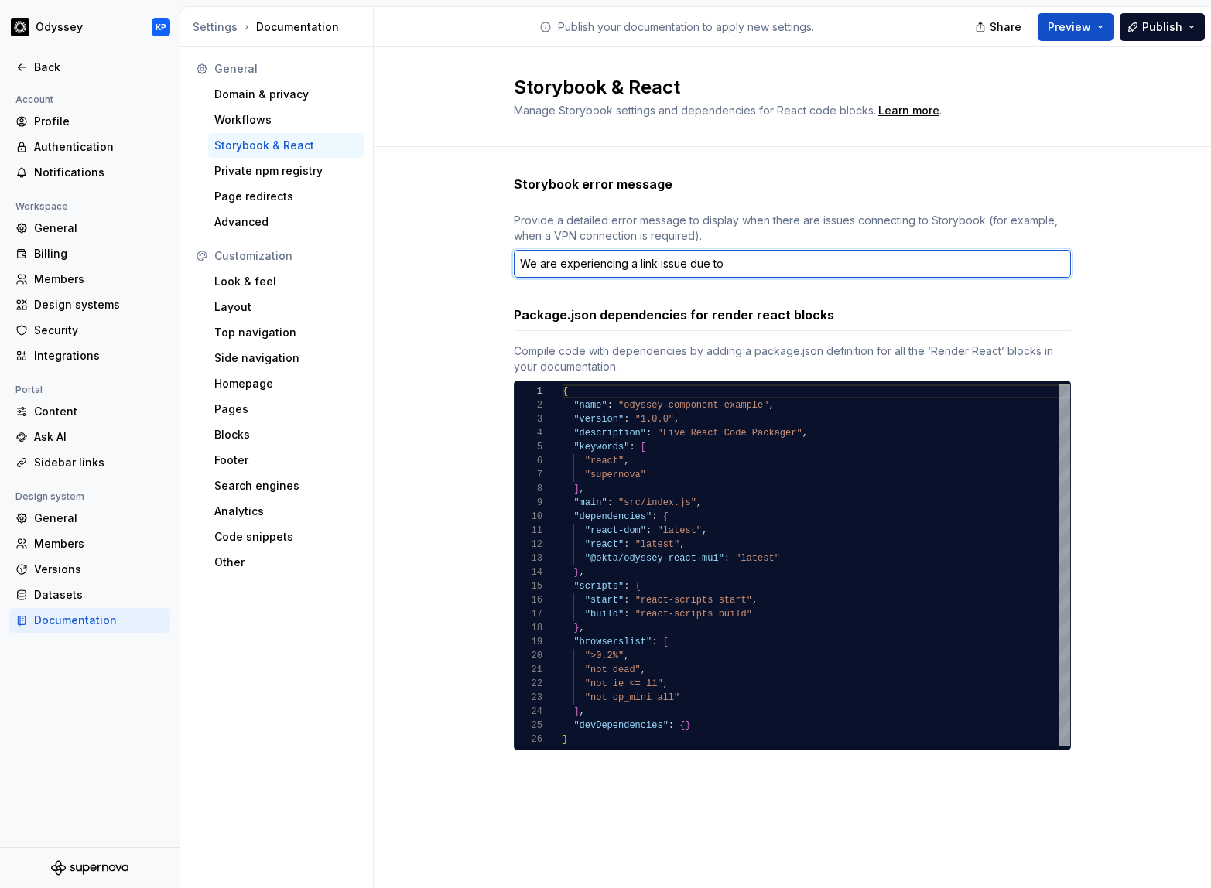
type textarea "*"
type textarea "We are experiencing a link issue due to c"
type textarea "*"
type textarea "We are experiencing a link issue due to ch"
type textarea "*"
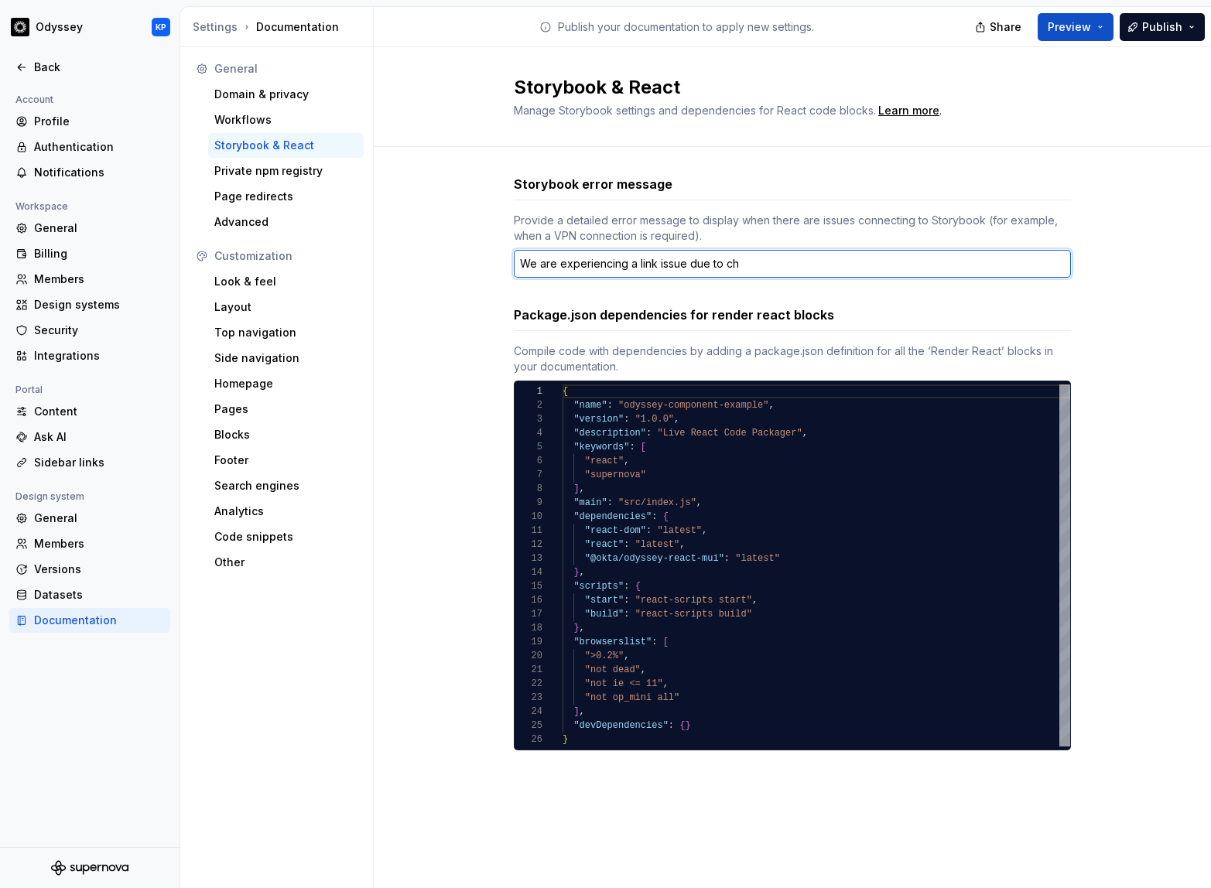
type textarea "We are experiencing a link issue due to cha"
type textarea "*"
type textarea "We are experiencing a link issue due to [PERSON_NAME]"
type textarea "*"
type textarea "We are experiencing a link issue due to change"
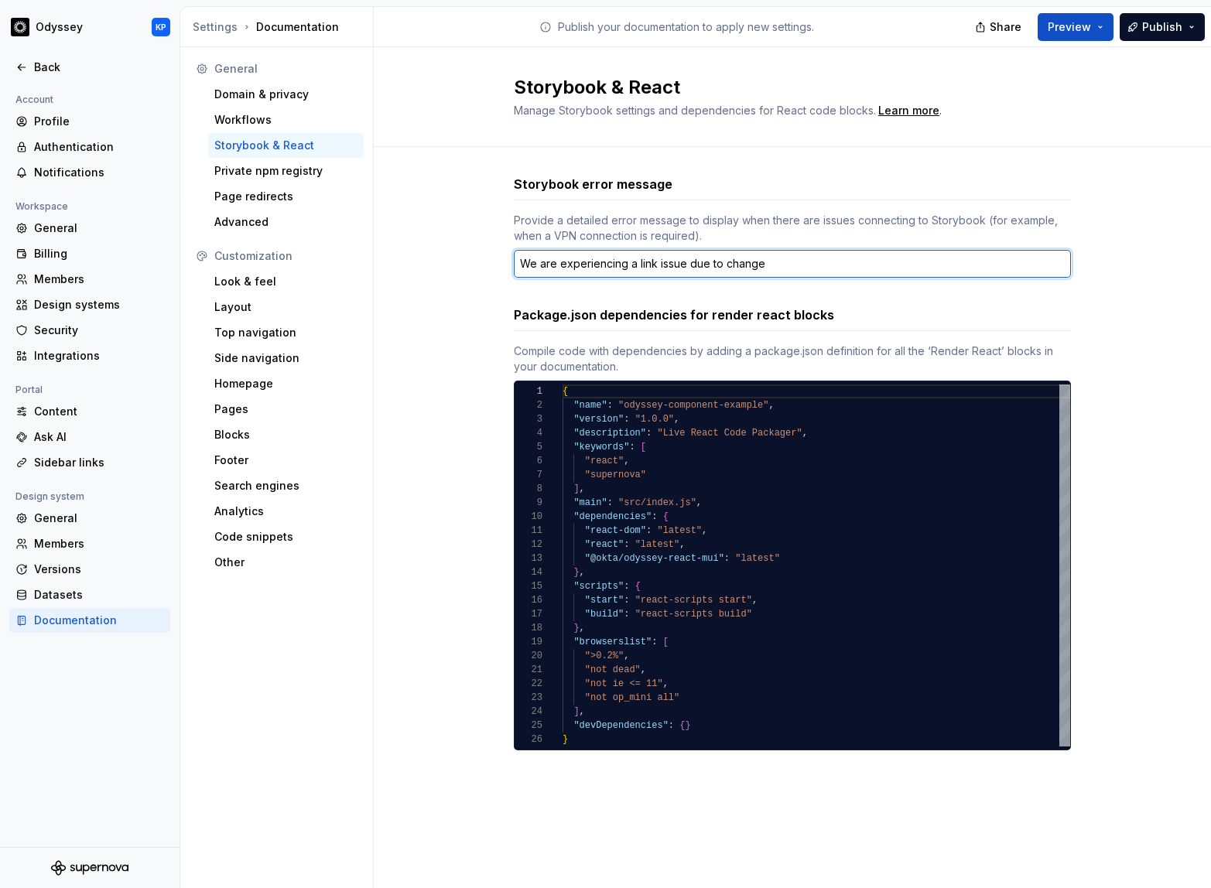
type textarea "*"
type textarea "We are experiencing a link issue due to changes"
type textarea "*"
type textarea "We are experiencing a link issue due to changes"
type textarea "*"
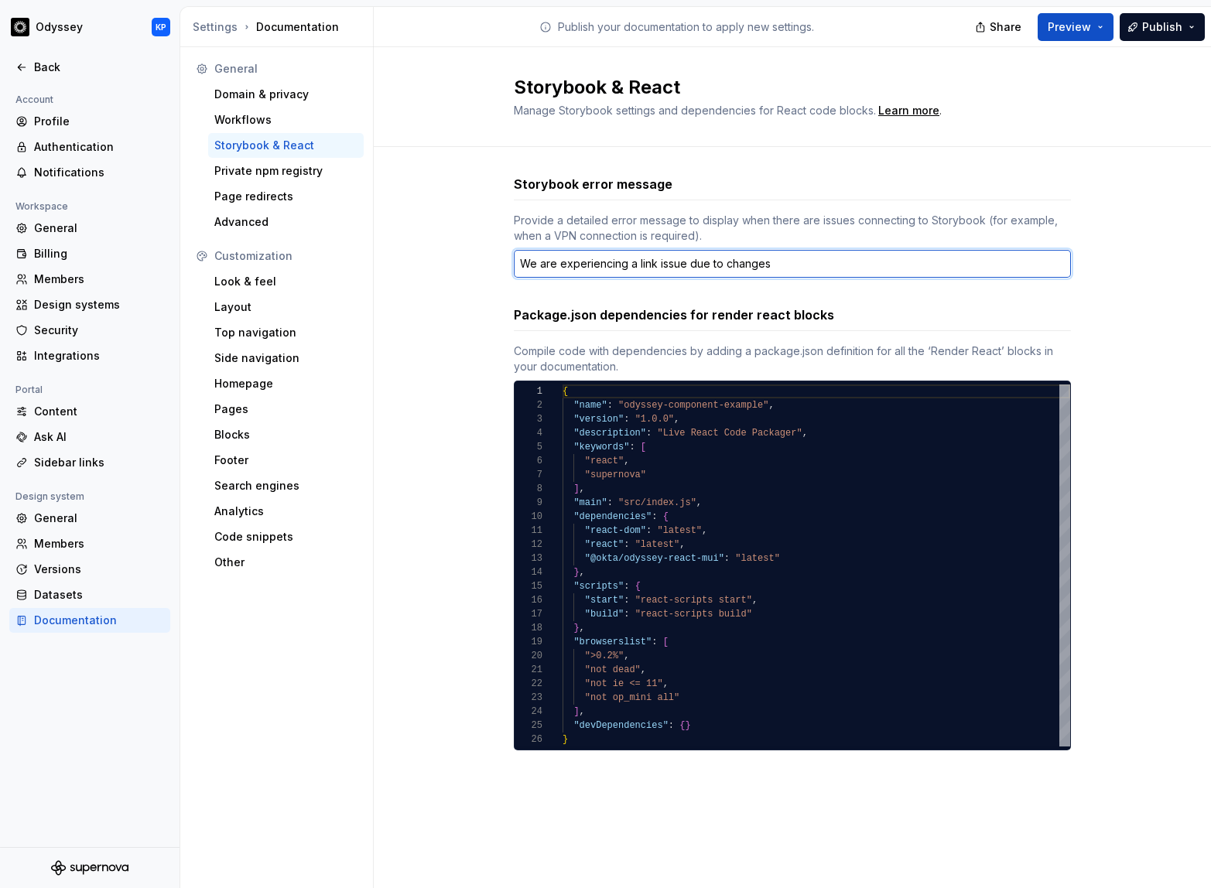
type textarea "We are experiencing a link issue due to changes m"
type textarea "*"
type textarea "We are experiencing a link issue due to changes ma"
type textarea "*"
type textarea "We are experiencing a link issue due to changes mad"
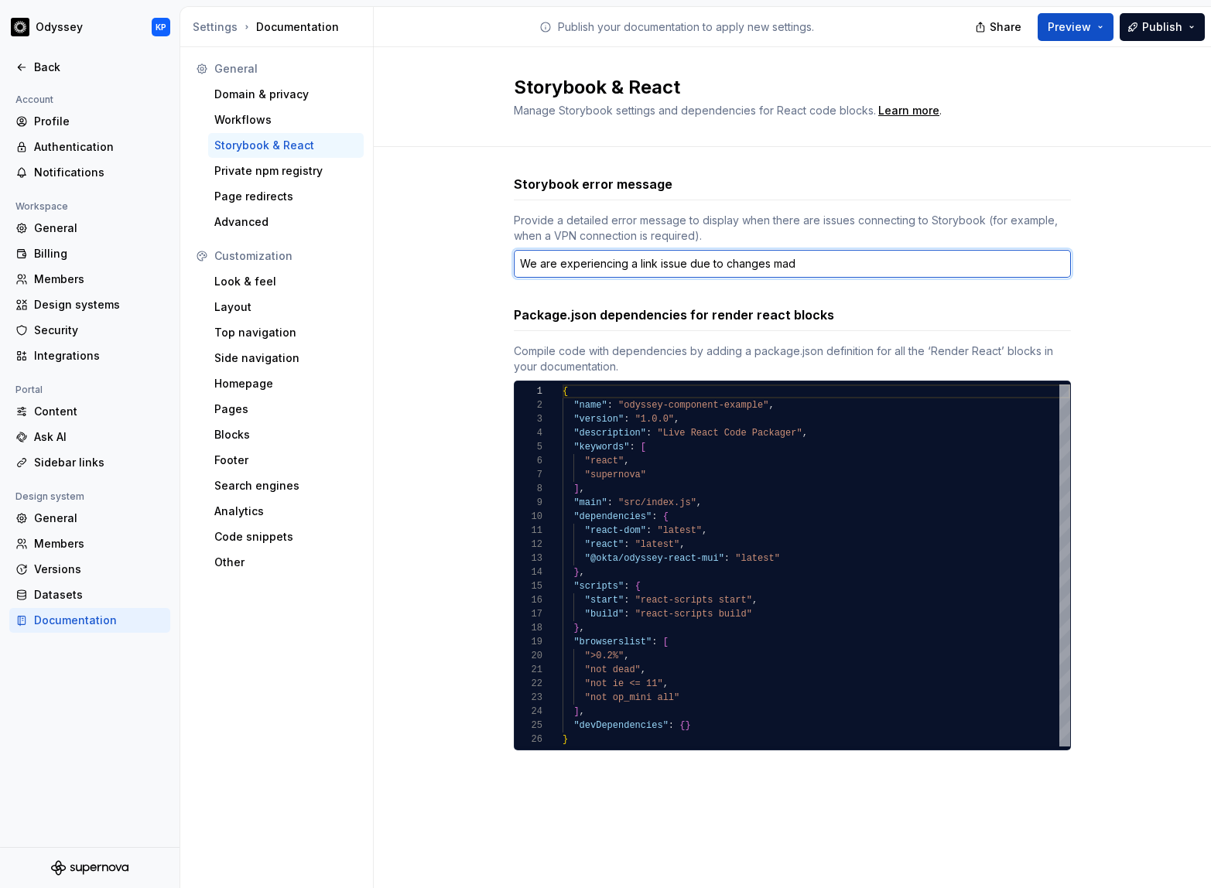
type textarea "*"
type textarea "We are experiencing a link issue due to changes made"
type textarea "*"
type textarea "We are experiencing a link issue due to changes made"
type textarea "*"
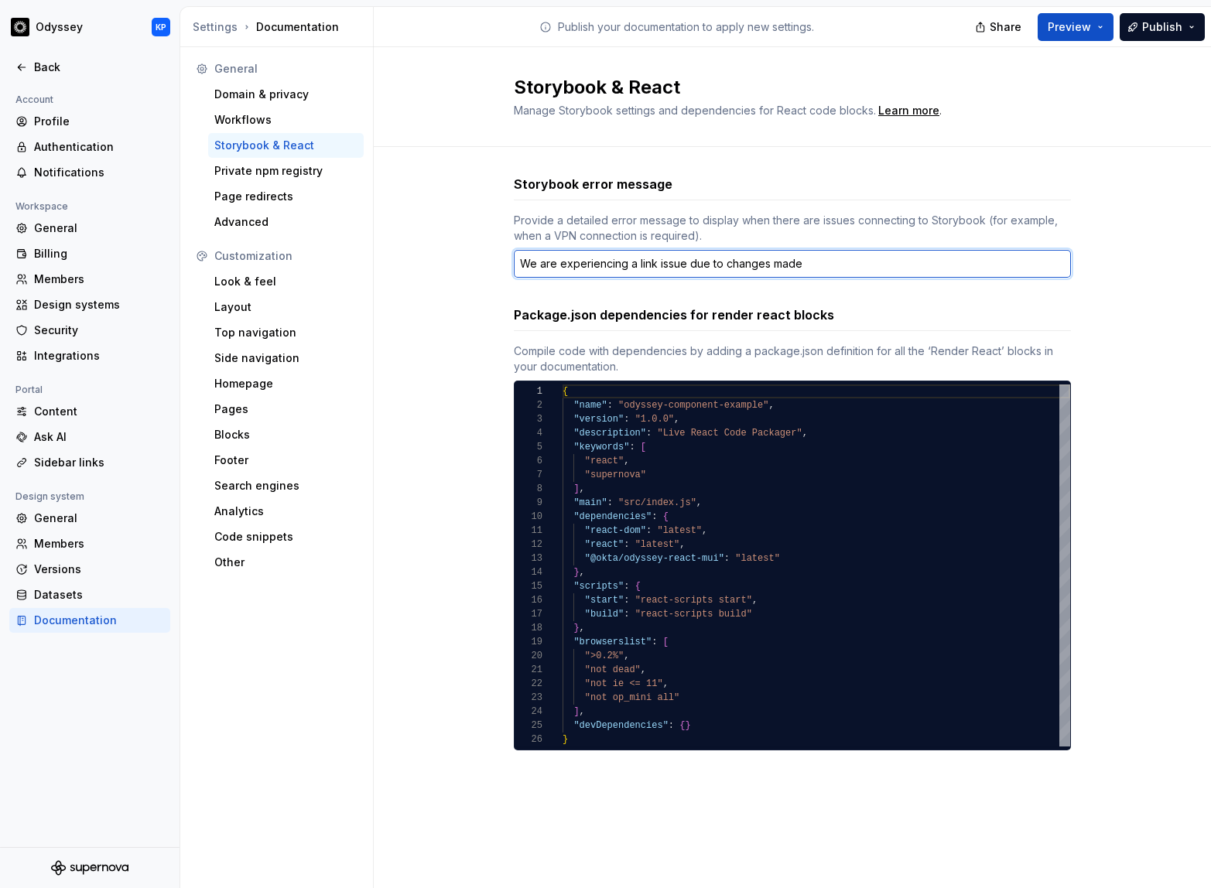
type textarea "We are experiencing a link issue due to changes made i"
type textarea "*"
type textarea "We are experiencing a link issue due to changes made in"
type textarea "*"
type textarea "We are experiencing a link issue due to changes made in"
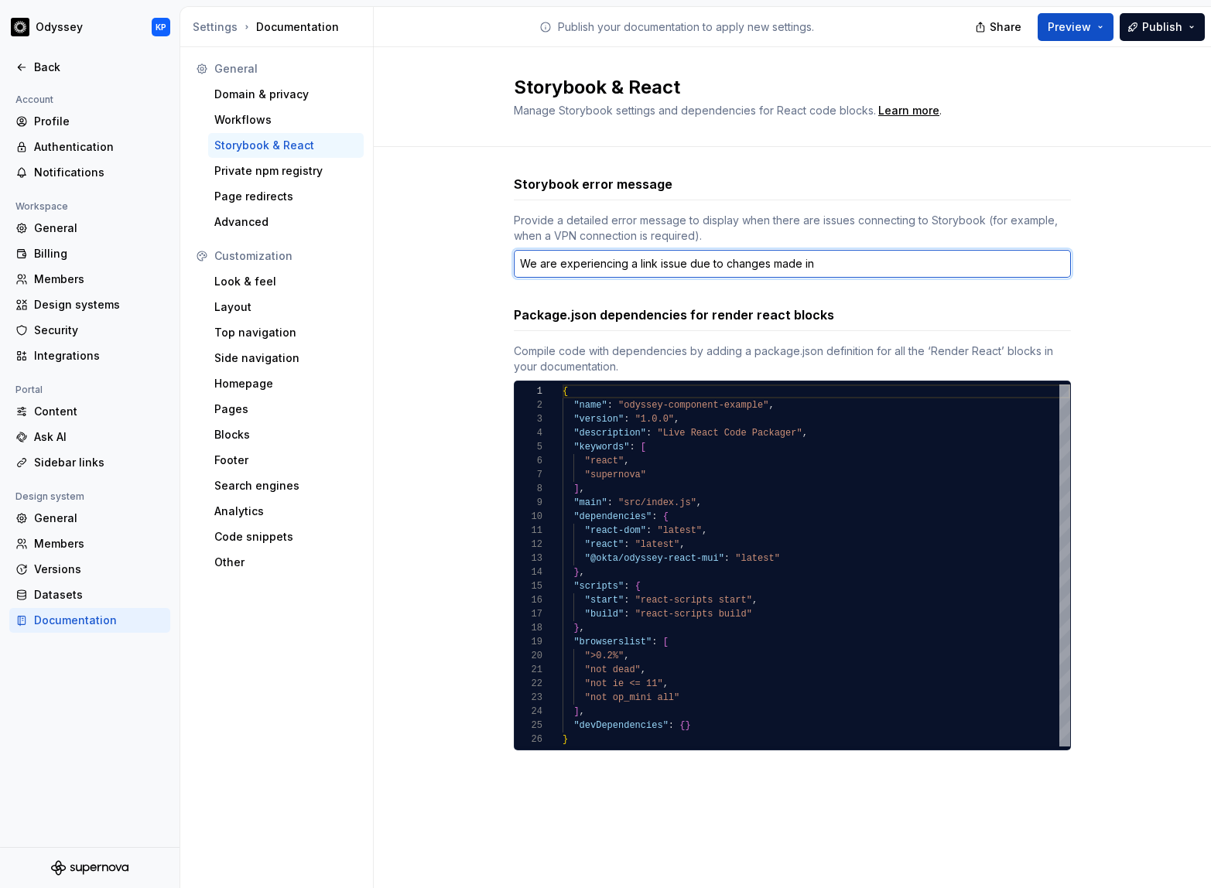
type textarea "*"
type textarea "We are experiencing a link issue due to changes made in o"
type textarea "*"
type textarea "We are experiencing a link issue due to changes made in ou"
type textarea "*"
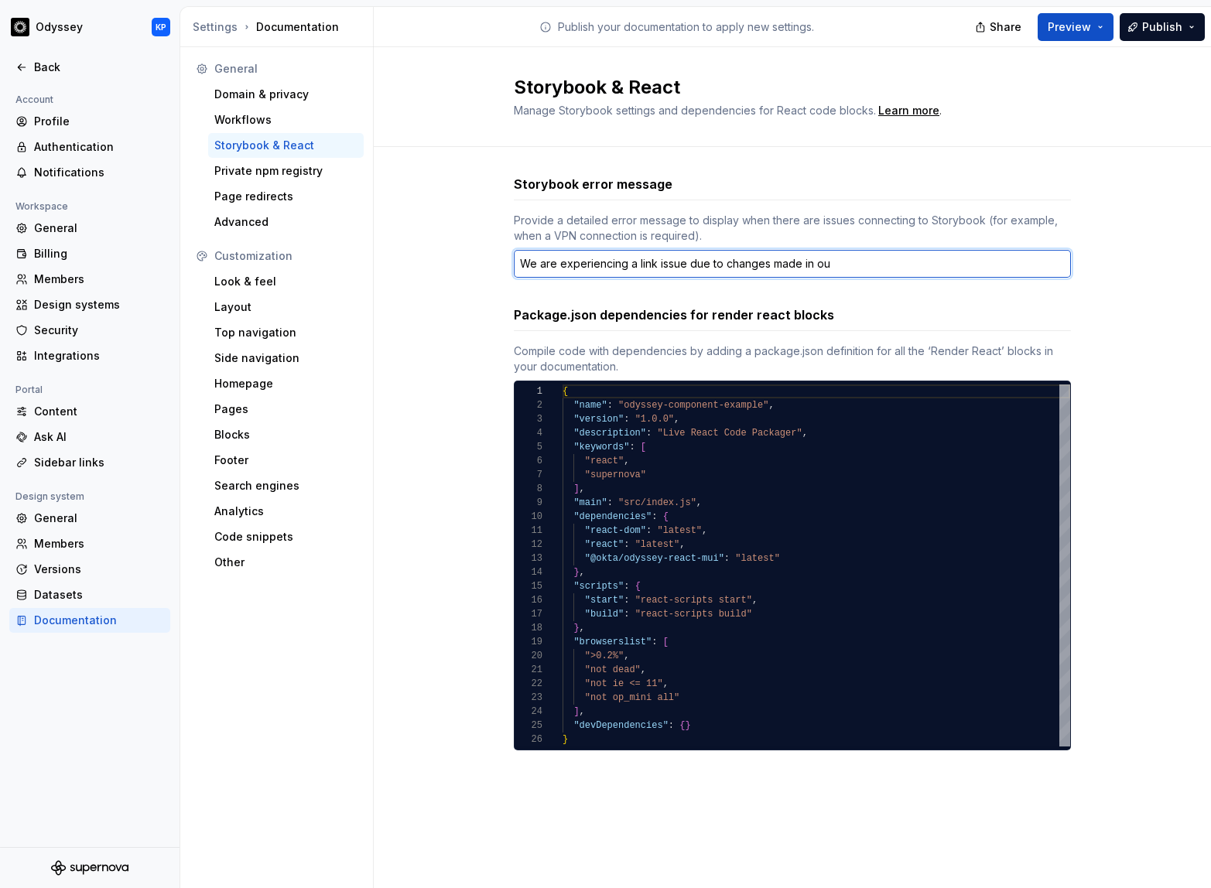
type textarea "We are experiencing a link issue due to changes made in our"
type textarea "*"
type textarea "We are experiencing a link issue due to changes made in our"
type textarea "*"
type textarea "We are experiencing a link issue due to changes made in our S"
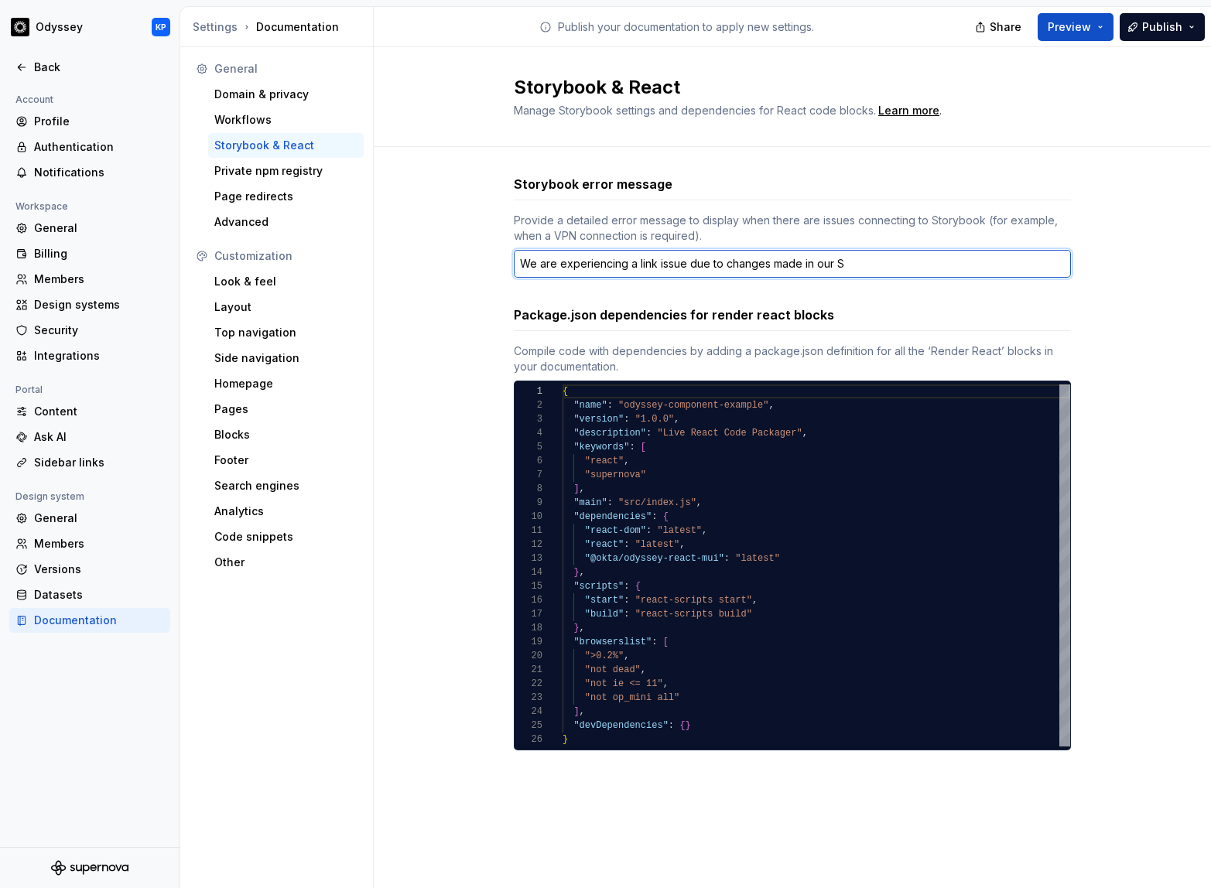
type textarea "*"
type textarea "We are experiencing a link issue due to changes made in our Sto"
type textarea "*"
type textarea "We are experiencing a link issue due to changes made in our Stor"
type textarea "*"
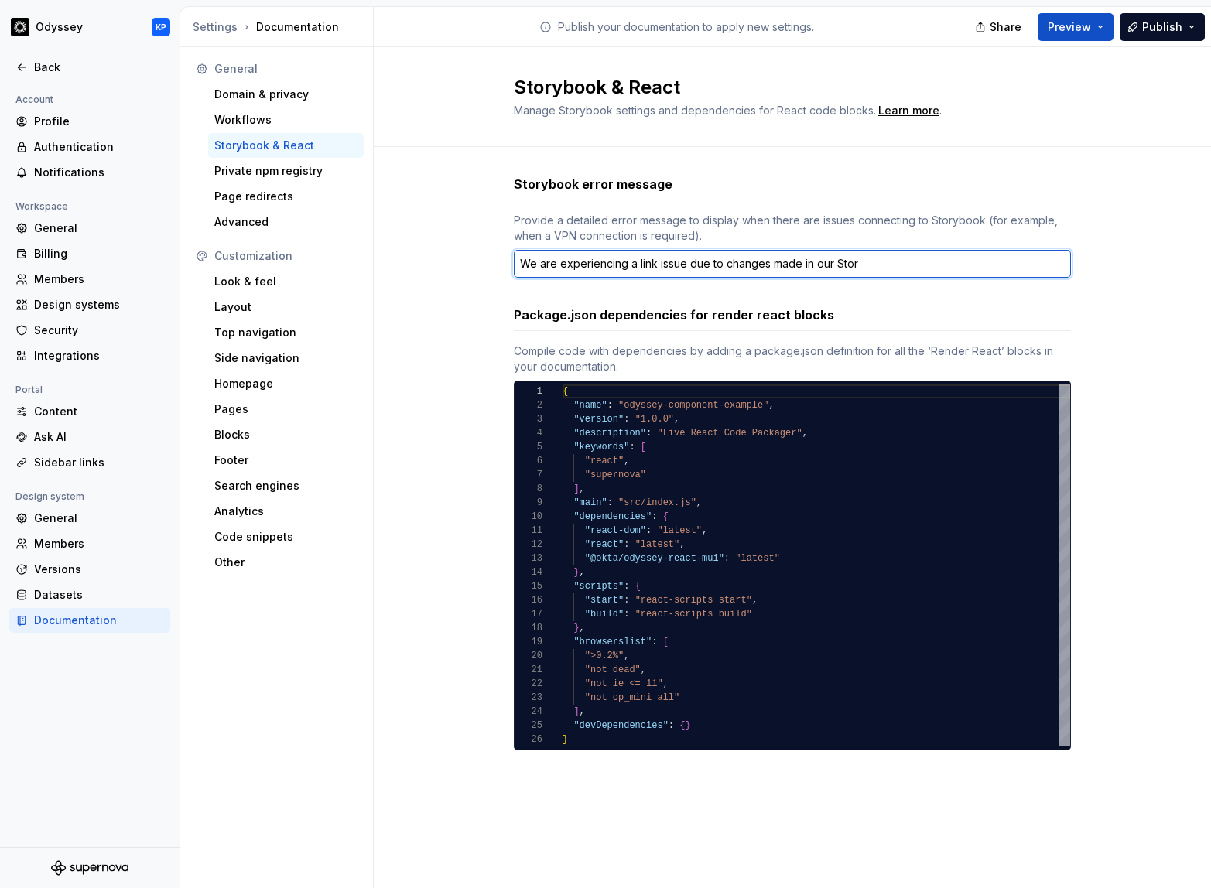
type textarea "We are experiencing a link issue due to changes made in our Story"
type textarea "*"
type textarea "We are experiencing a link issue due to changes made in our Storyb"
type textarea "*"
type textarea "We are experiencing a link issue due to changes made in our Storybo"
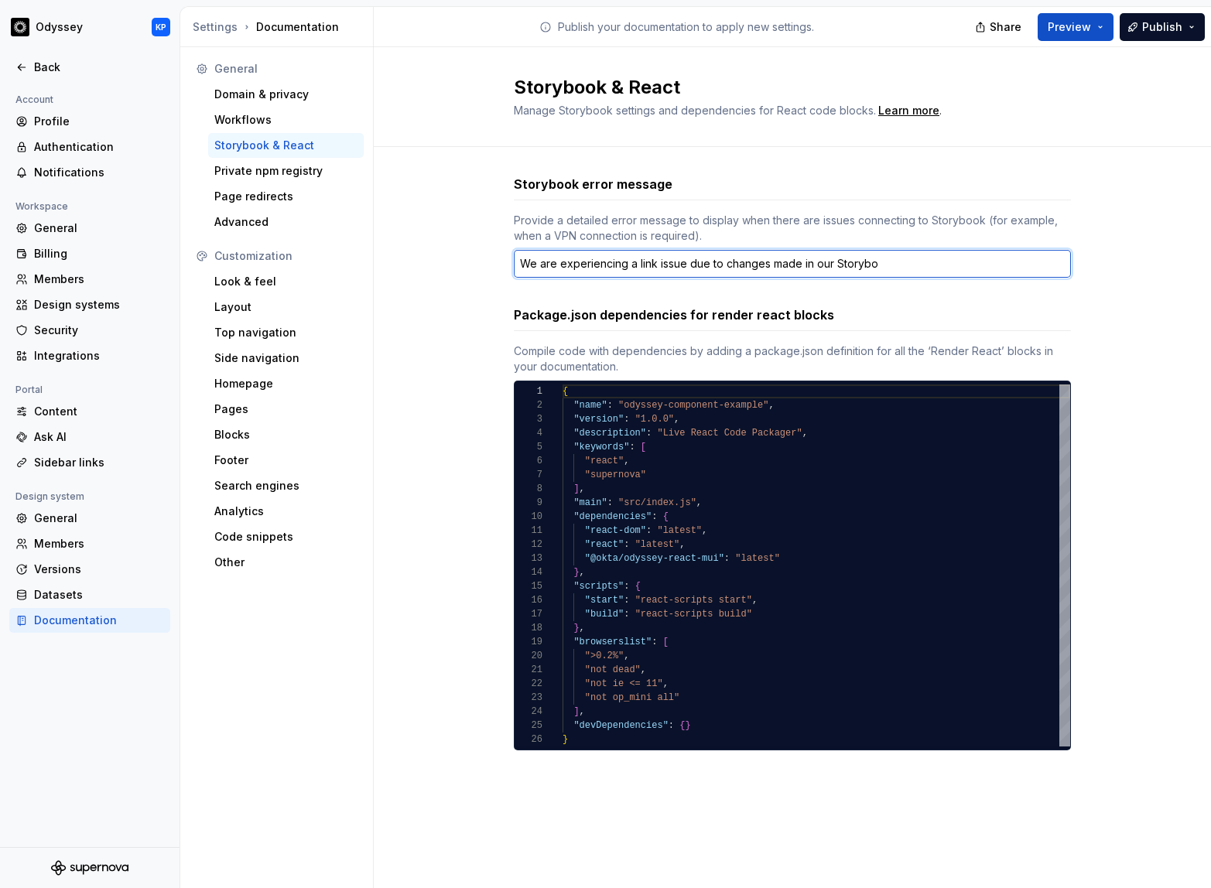
type textarea "*"
type textarea "We are experiencing a link issue due to changes made in our Storyboo"
type textarea "*"
type textarea "We are experiencing a link issue due to changes made in our Storybook"
type textarea "*"
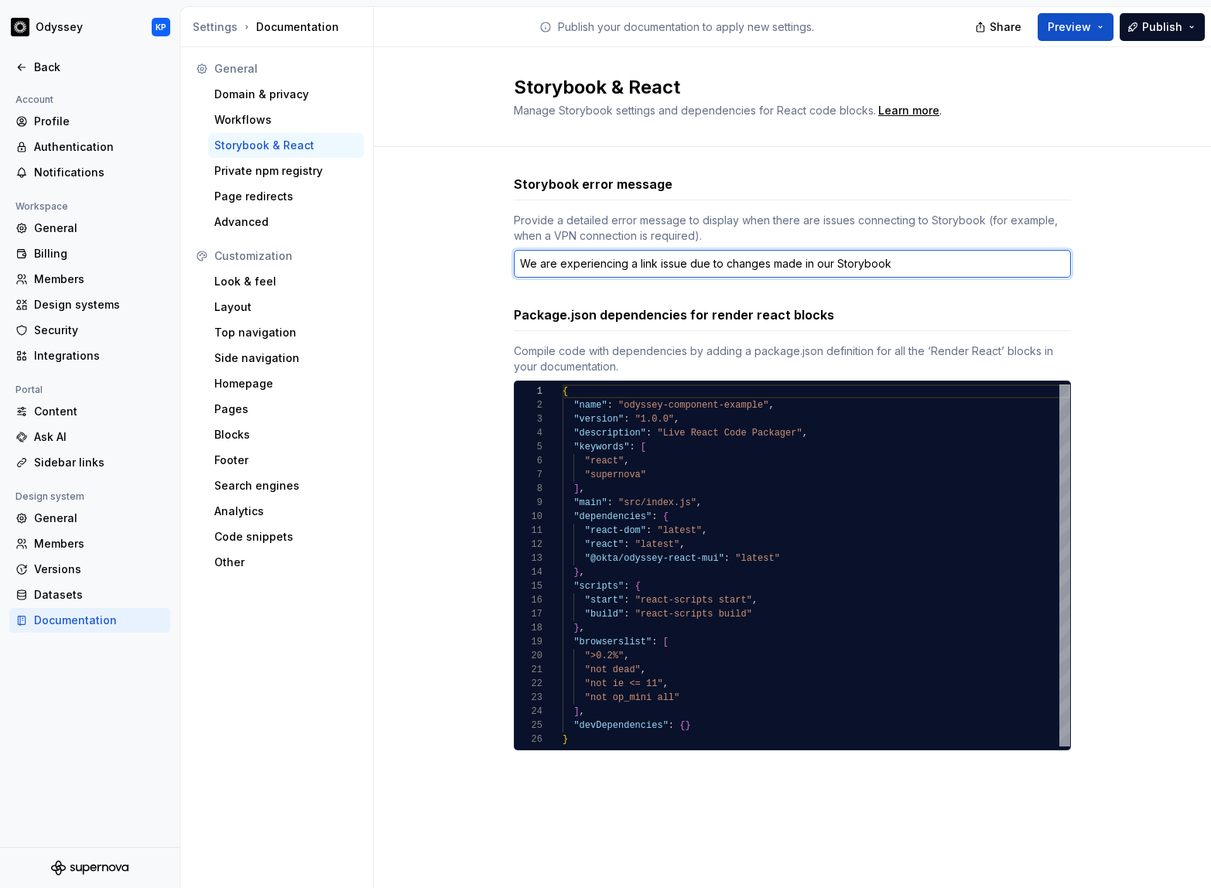
type textarea "We are experiencing a link issue due to changes made in our Storybook"
type textarea "*"
type textarea "We are experiencing a link issue due to changes made in our Storybook i"
type textarea "*"
type textarea "We are experiencing a link issue due to changes made in our Storybook in"
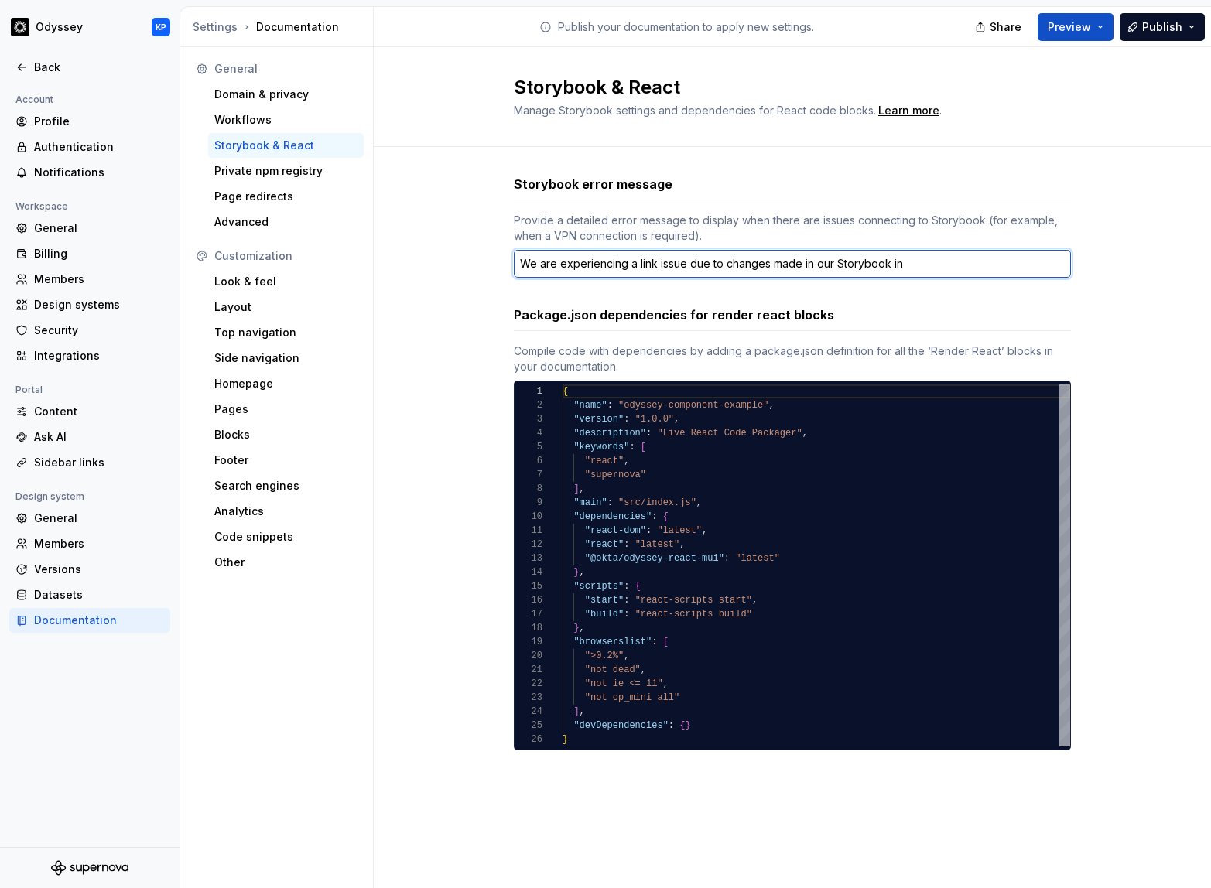
type textarea "*"
type textarea "We are experiencing a link issue due to changes made in our Storybook in"
type textarea "*"
type textarea "We are experiencing a link issue due to changes made in our Storybook ins"
type textarea "*"
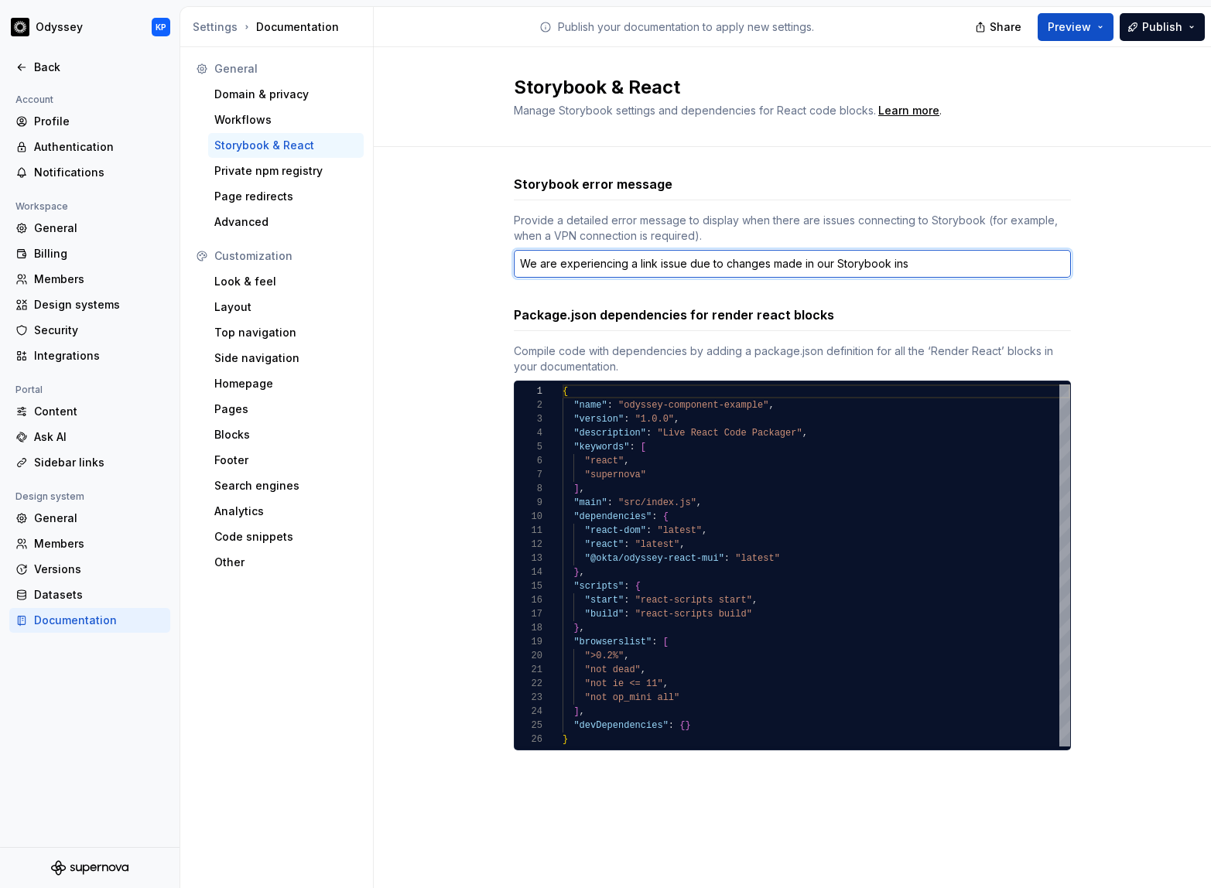
type textarea "We are experiencing a link issue due to changes made in our Storybook inst"
type textarea "*"
type textarea "We are experiencing a link issue due to changes made in our Storybook insta"
type textarea "*"
type textarea "We are experiencing a link issue due to changes made in our Storybook instan"
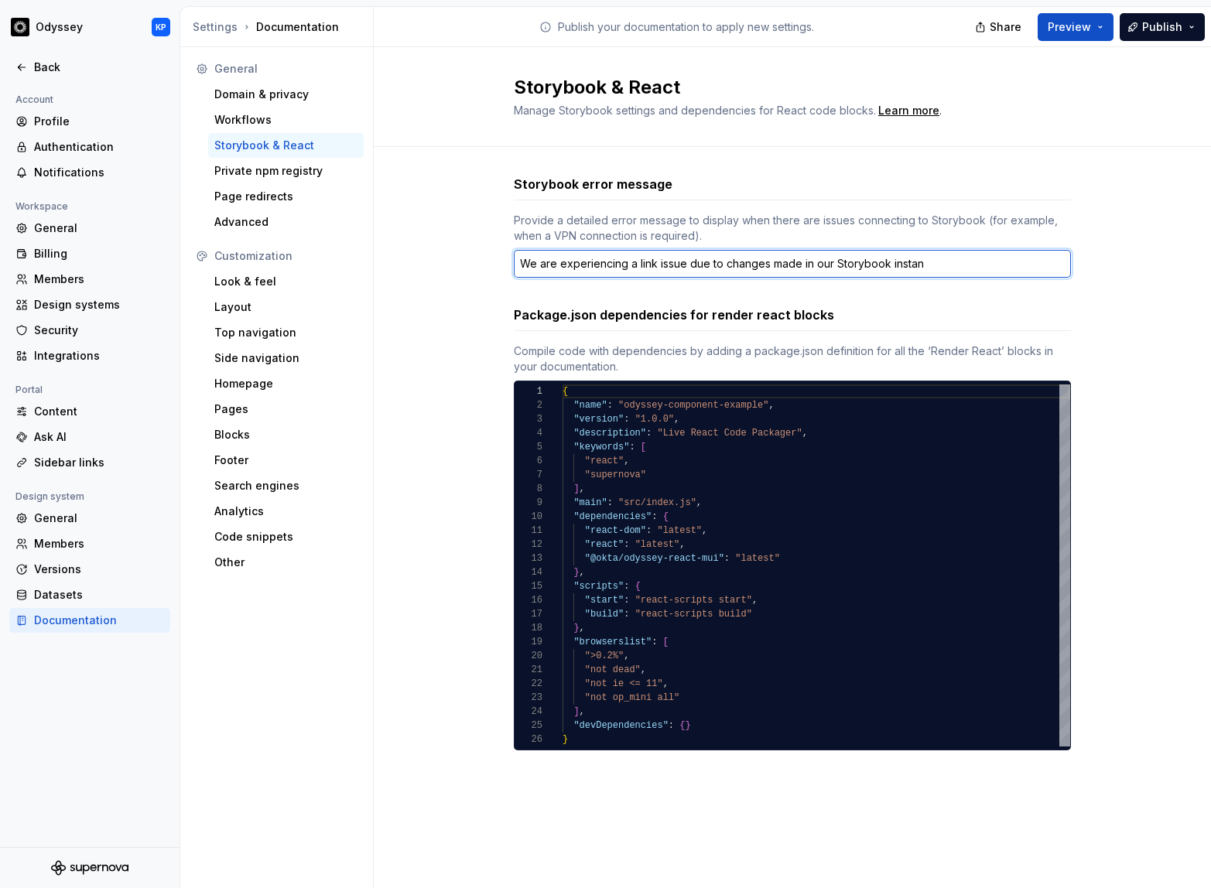
type textarea "*"
type textarea "We are experiencing a link issue due to changes made in our Storybook instanc"
type textarea "*"
type textarea "We are experiencing a link issue due to changes made in our Storybook instance"
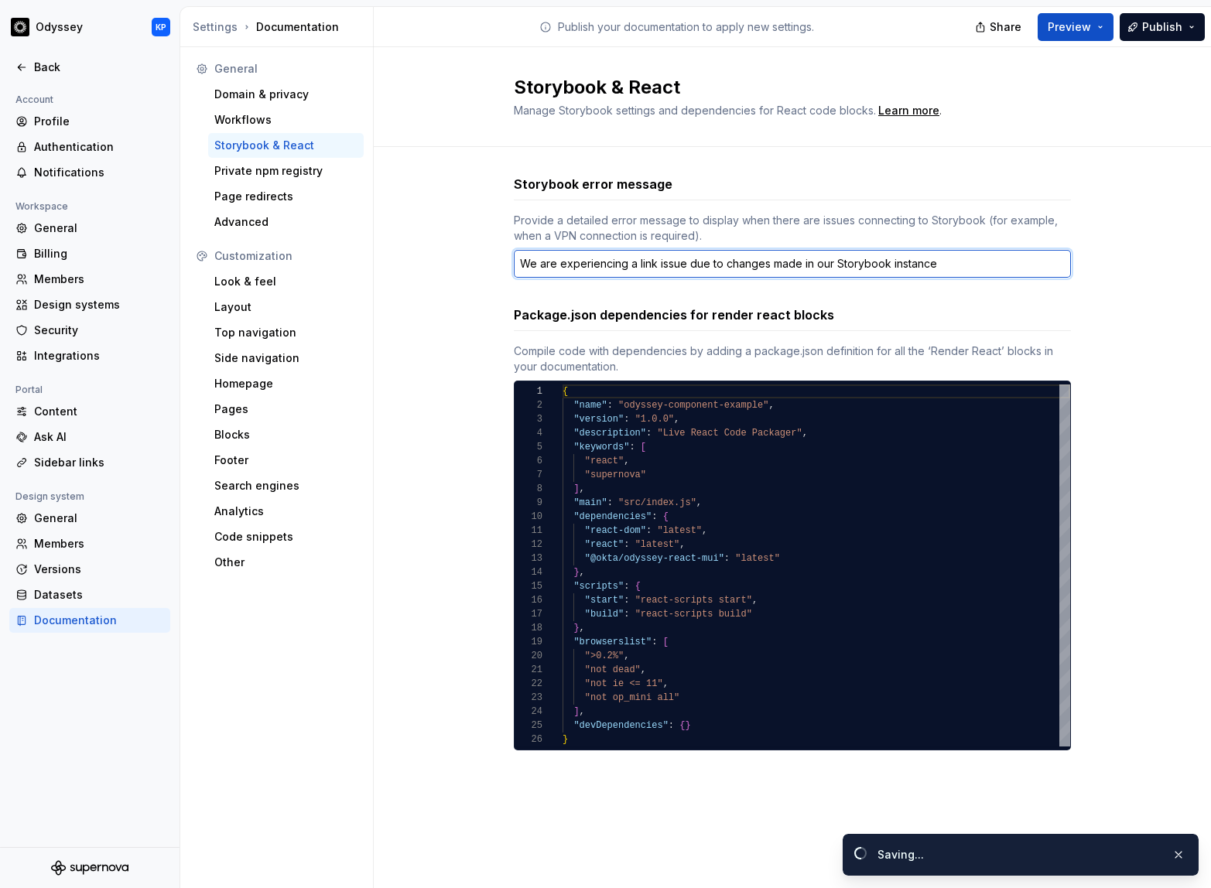
type textarea "*"
type textarea "We are experiencing a link issue due to changes made in our Storybook instance."
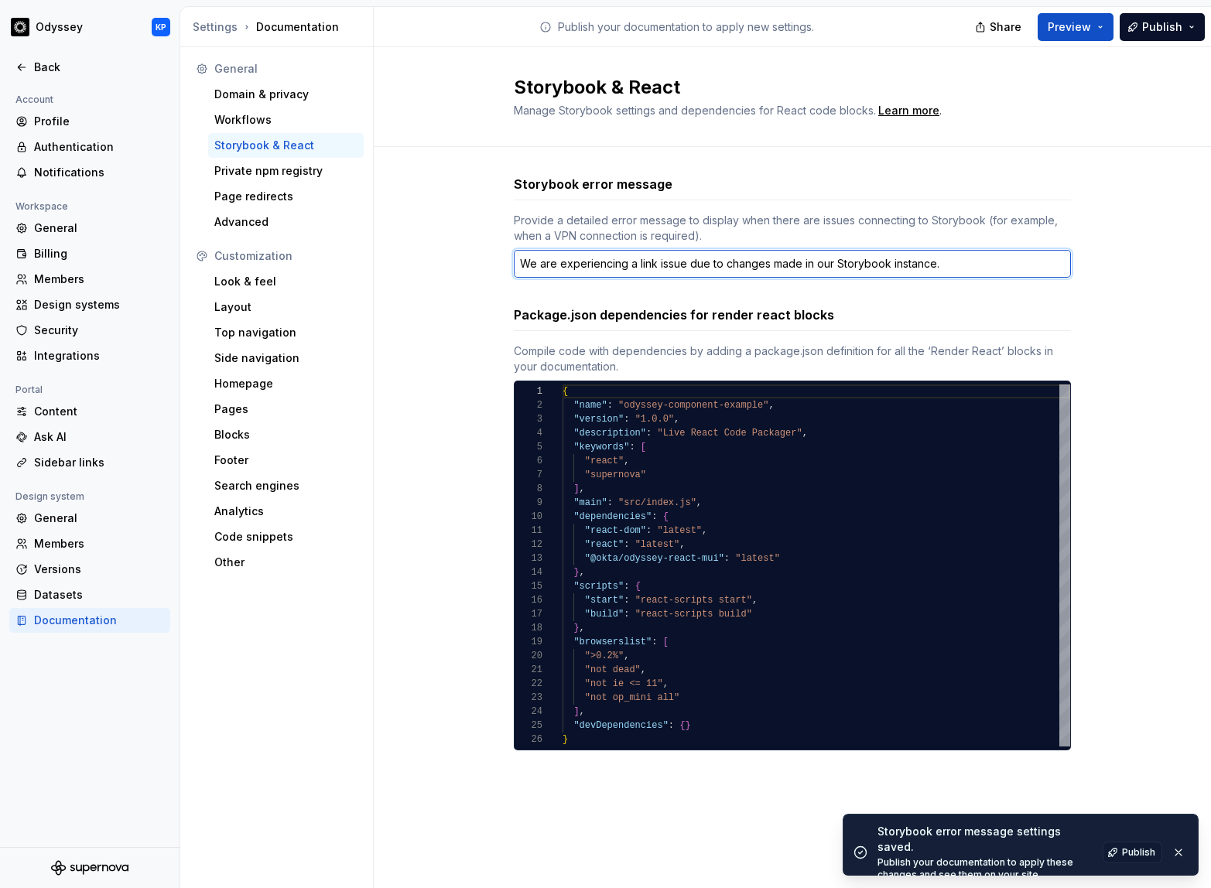
type textarea "*"
type textarea "We are experiencing a link issue due to changes made in our Storybook instance.…"
type textarea "*"
type textarea "We are experiencing a link issue due to changes made in our Storybook instance.…"
type textarea "*"
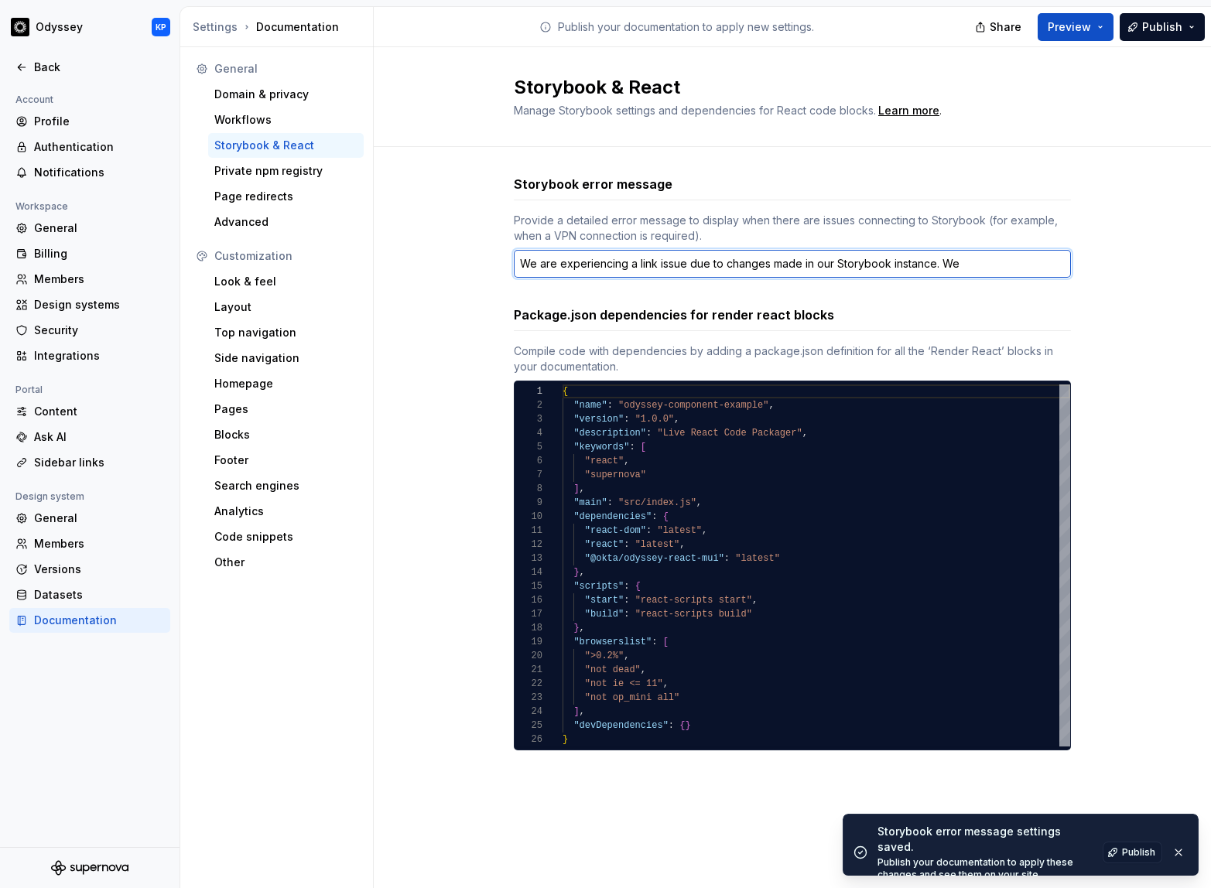
type textarea "We are experiencing a link issue due to changes made in our Storybook instance.…"
type textarea "*"
type textarea "We are experiencing a link issue due to changes made in our Storybook instance.…"
type textarea "*"
type textarea "We are experiencing a link issue due to changes made in our Storybook instance.…"
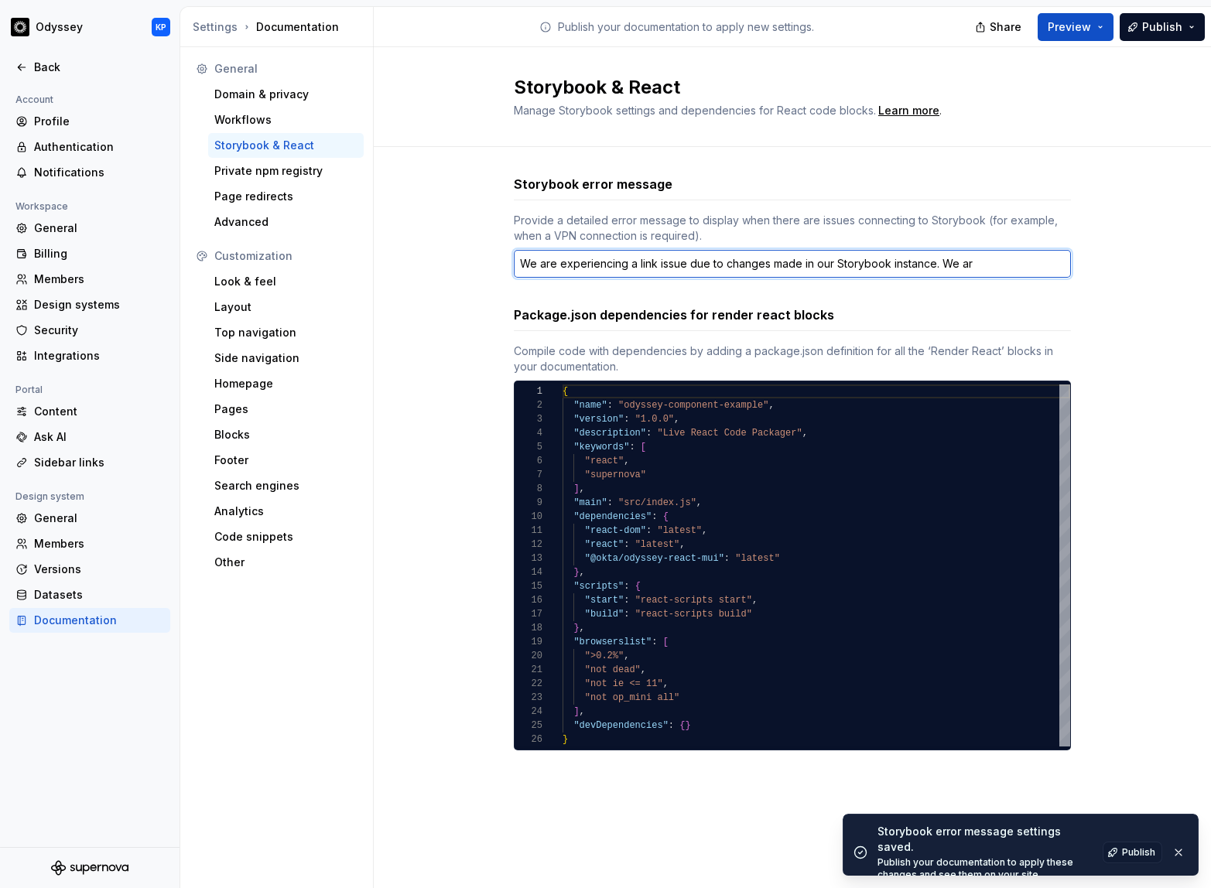
type textarea "*"
type textarea "We are experiencing a link issue due to changes made in our Storybook instance.…"
type textarea "*"
type textarea "We are experiencing a link issue due to changes made in our Storybook instance.…"
type textarea "*"
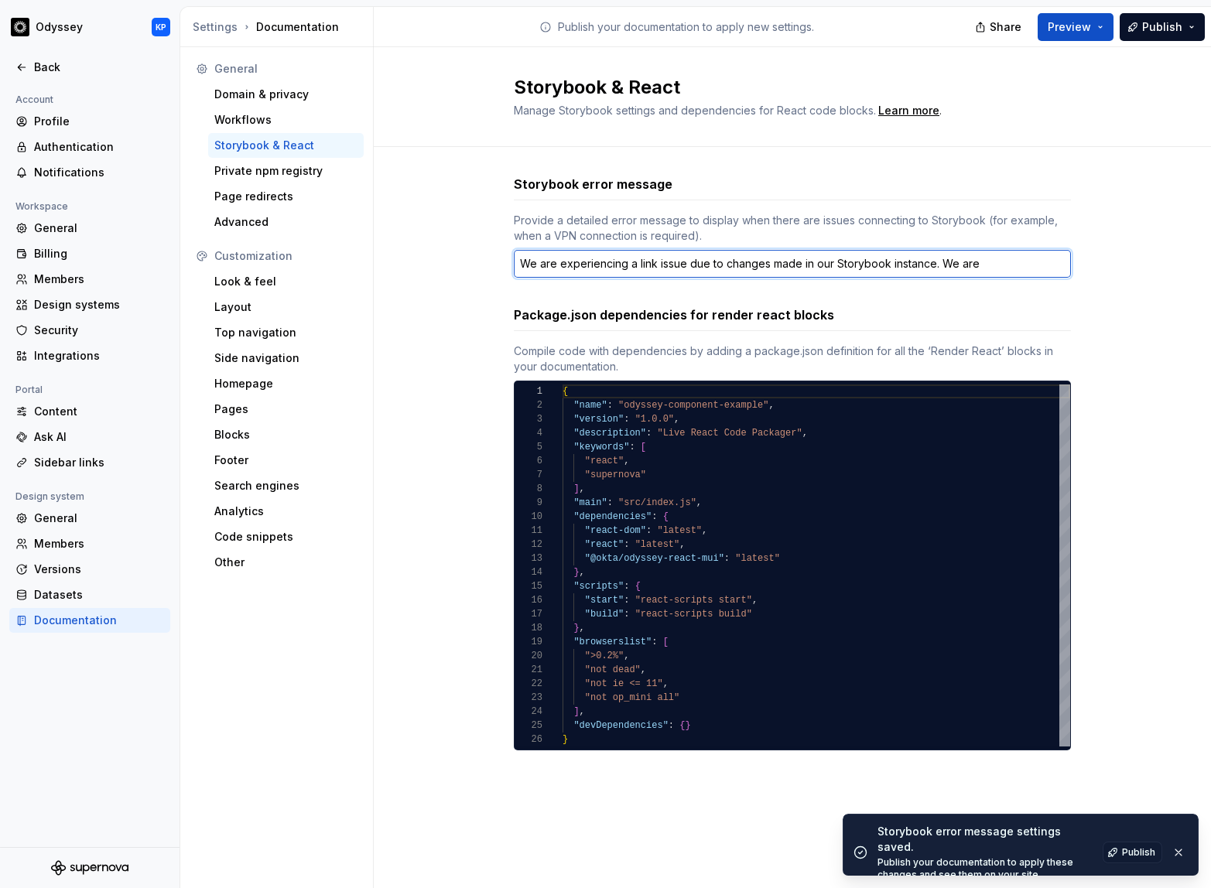
type textarea "We are experiencing a link issue due to changes made in our Storybook instance.…"
type textarea "*"
type textarea "We are experiencing a link issue due to changes made in our Storybook instance.…"
type textarea "*"
type textarea "We are experiencing a link issue due to changes made in our Storybook instance.…"
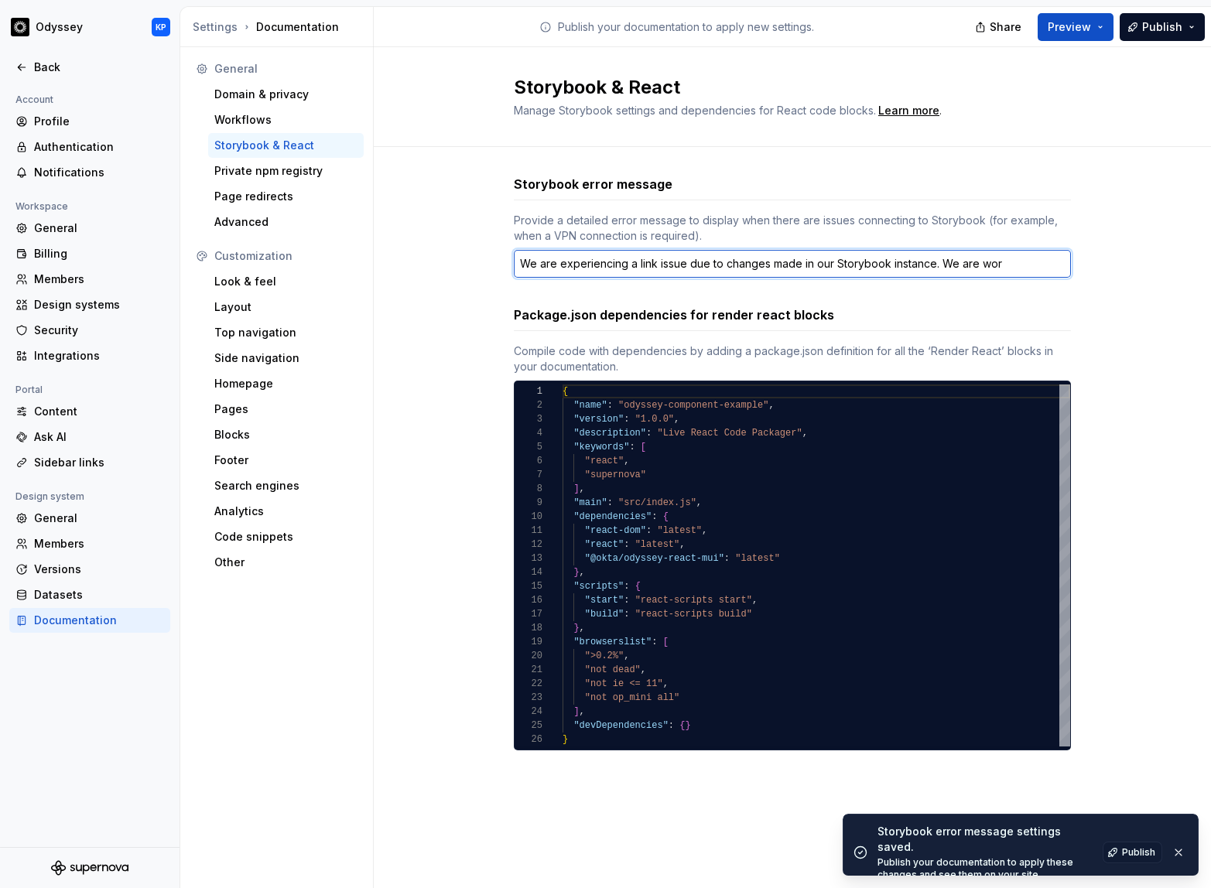
type textarea "*"
type textarea "We are experiencing a link issue due to changes made in our Storybook instance.…"
type textarea "*"
type textarea "We are experiencing a link issue due to changes made in our Storybook instance.…"
type textarea "*"
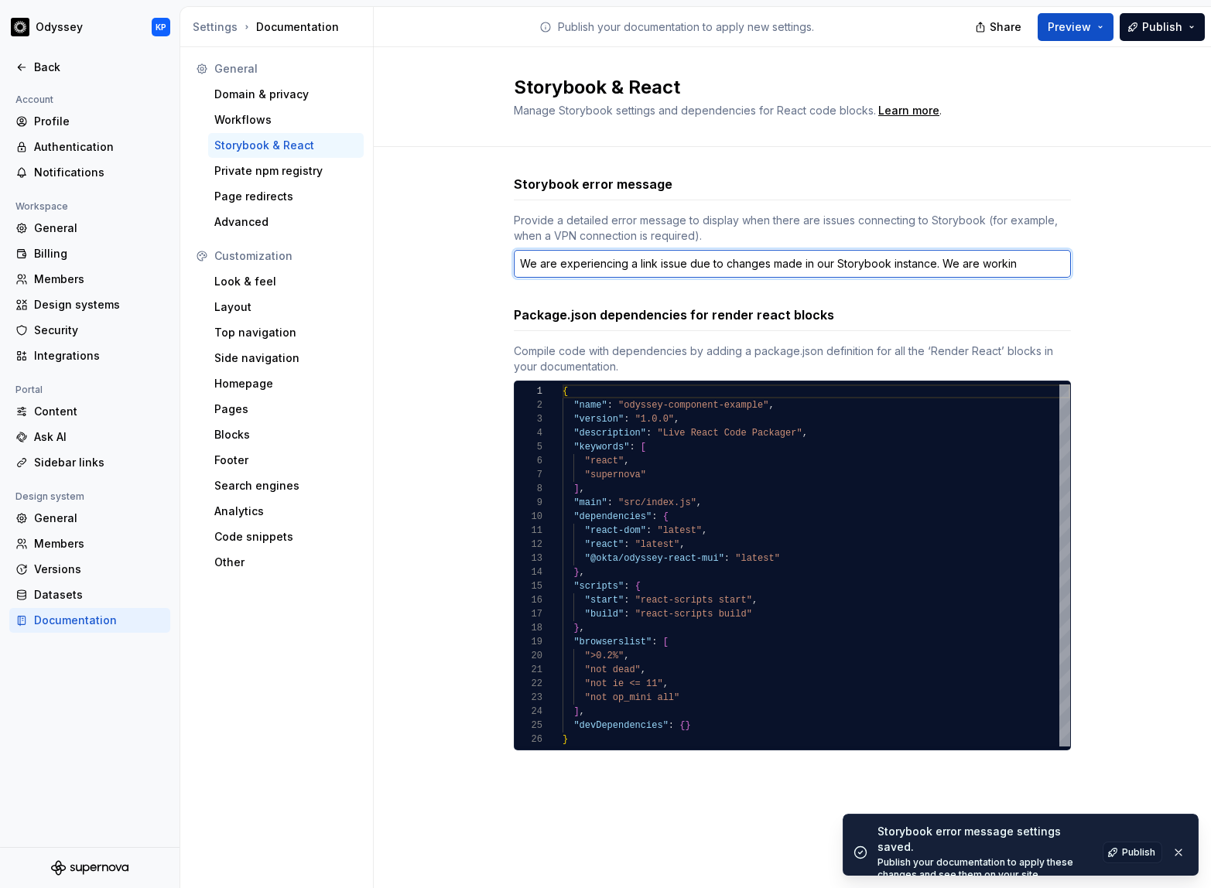
type textarea "We are experiencing a link issue due to changes made in our Storybook instance.…"
type textarea "*"
type textarea "We are experiencing a link issue due to changes made in our Storybook instance.…"
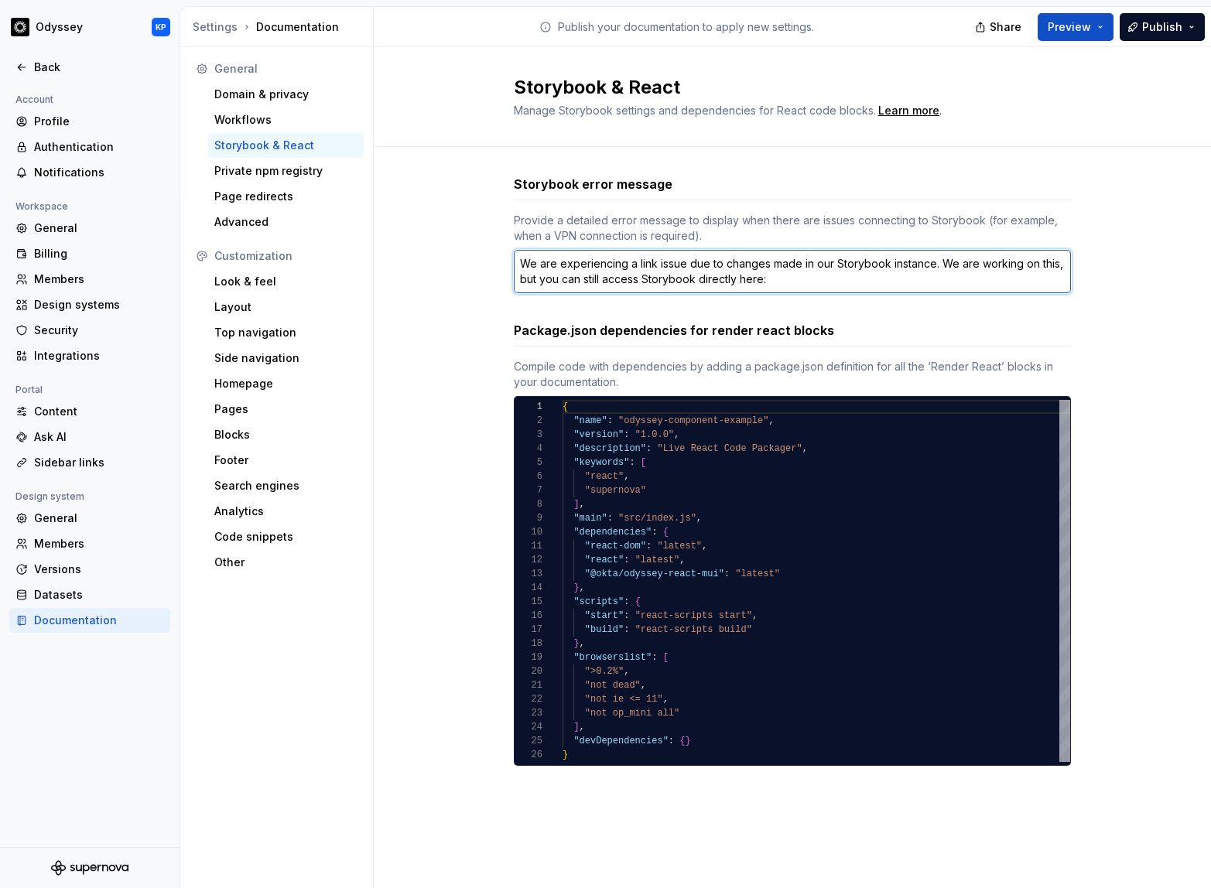
click at [792, 280] on textarea "We are experiencing a link issue due to changes made in our Storybook instance.…" at bounding box center [792, 271] width 557 height 43
paste textarea "[URL][DOMAIN_NAME]"
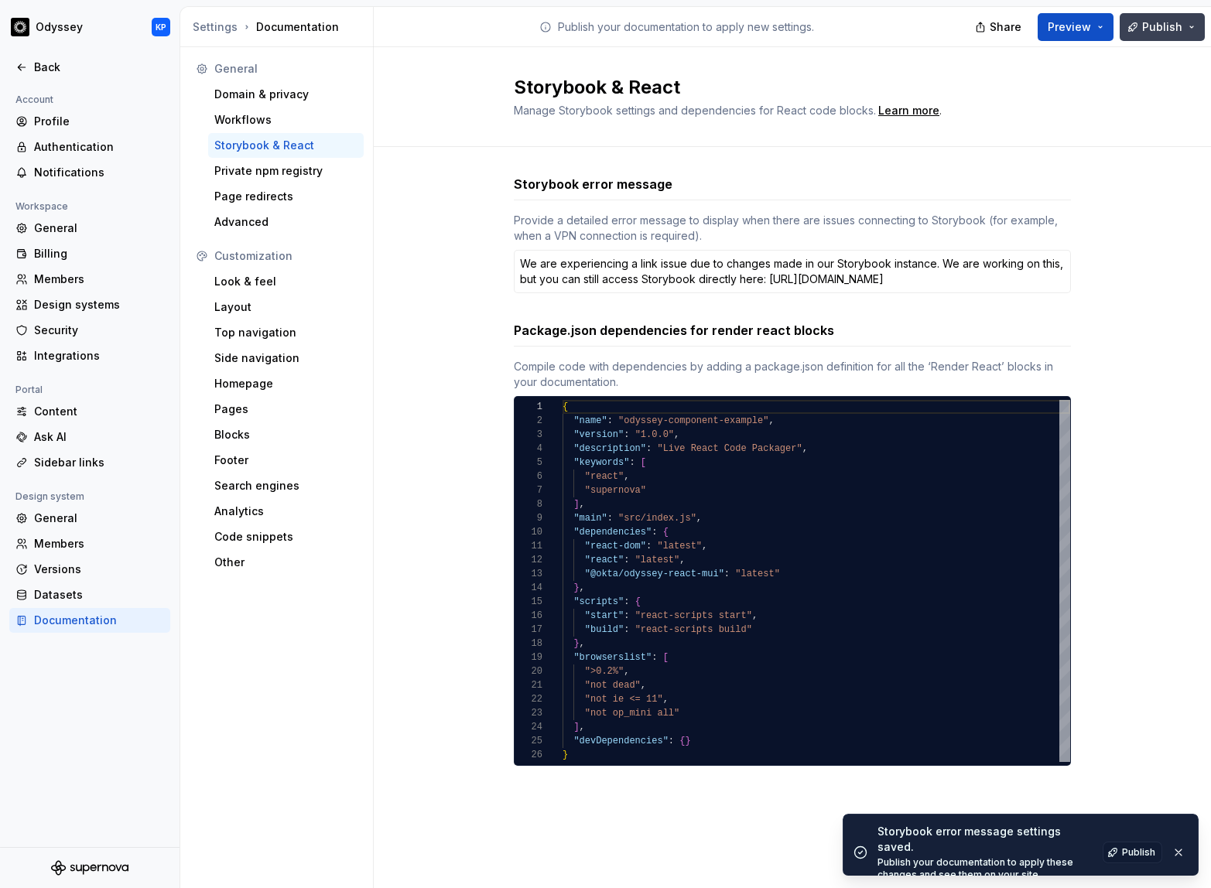
click at [1018, 20] on span "Publish" at bounding box center [1162, 26] width 40 height 15
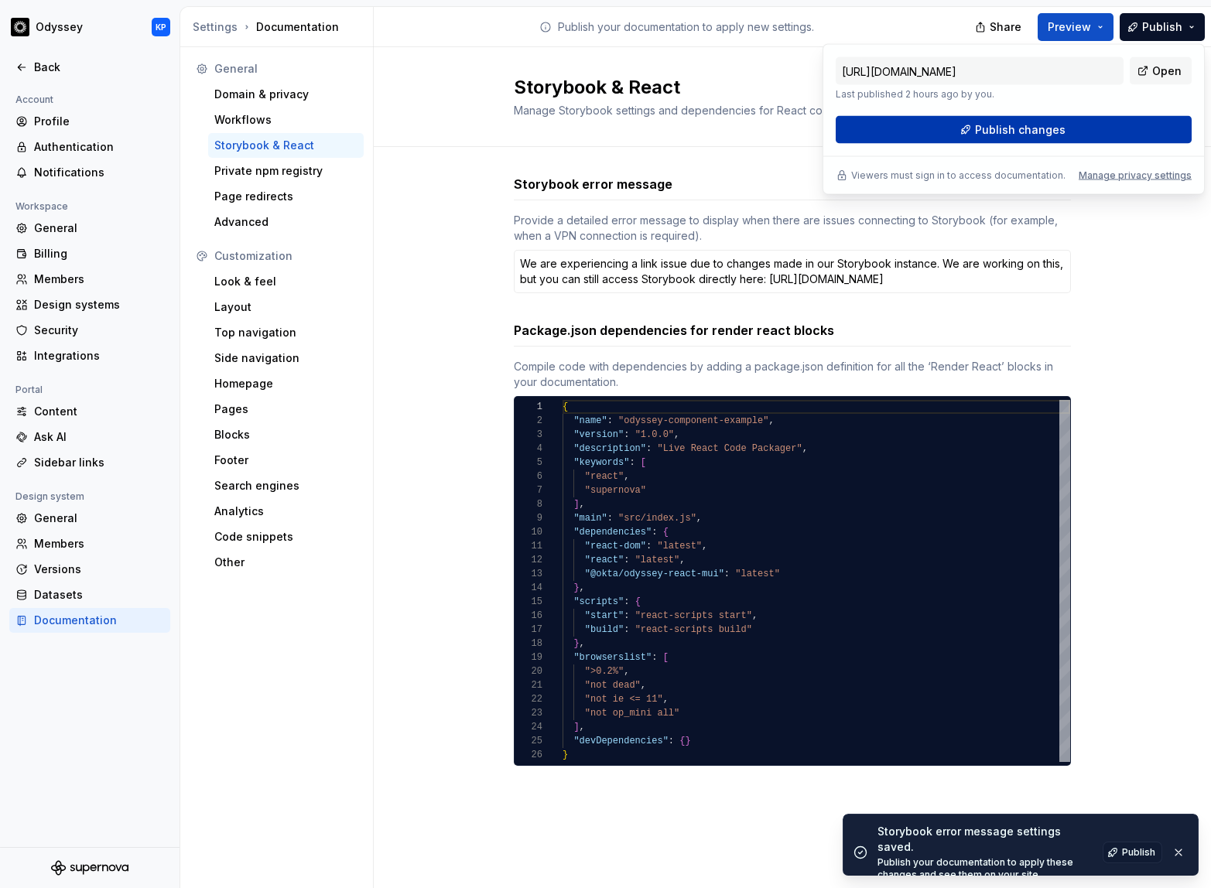
click at [1018, 122] on button "Publish changes" at bounding box center [1014, 130] width 356 height 28
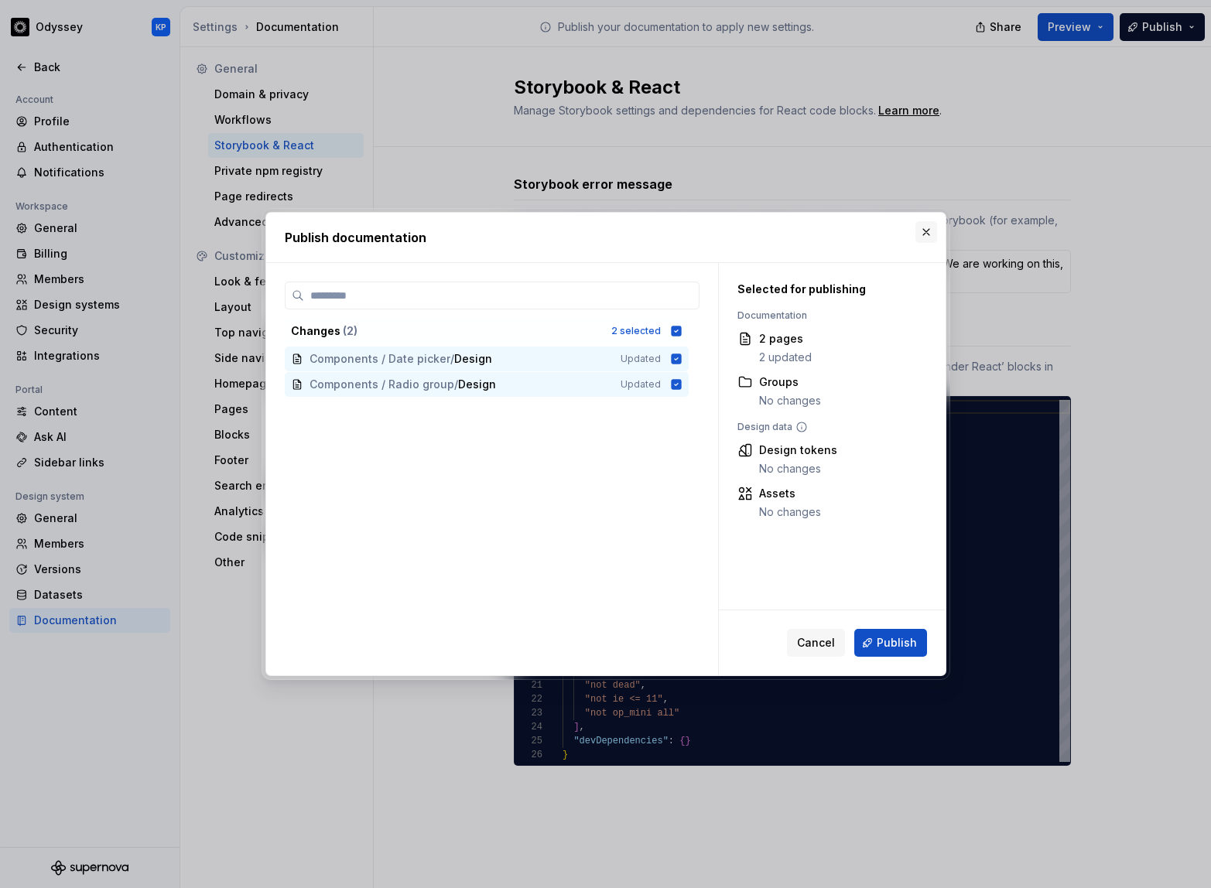
click at [929, 231] on button "button" at bounding box center [926, 232] width 22 height 22
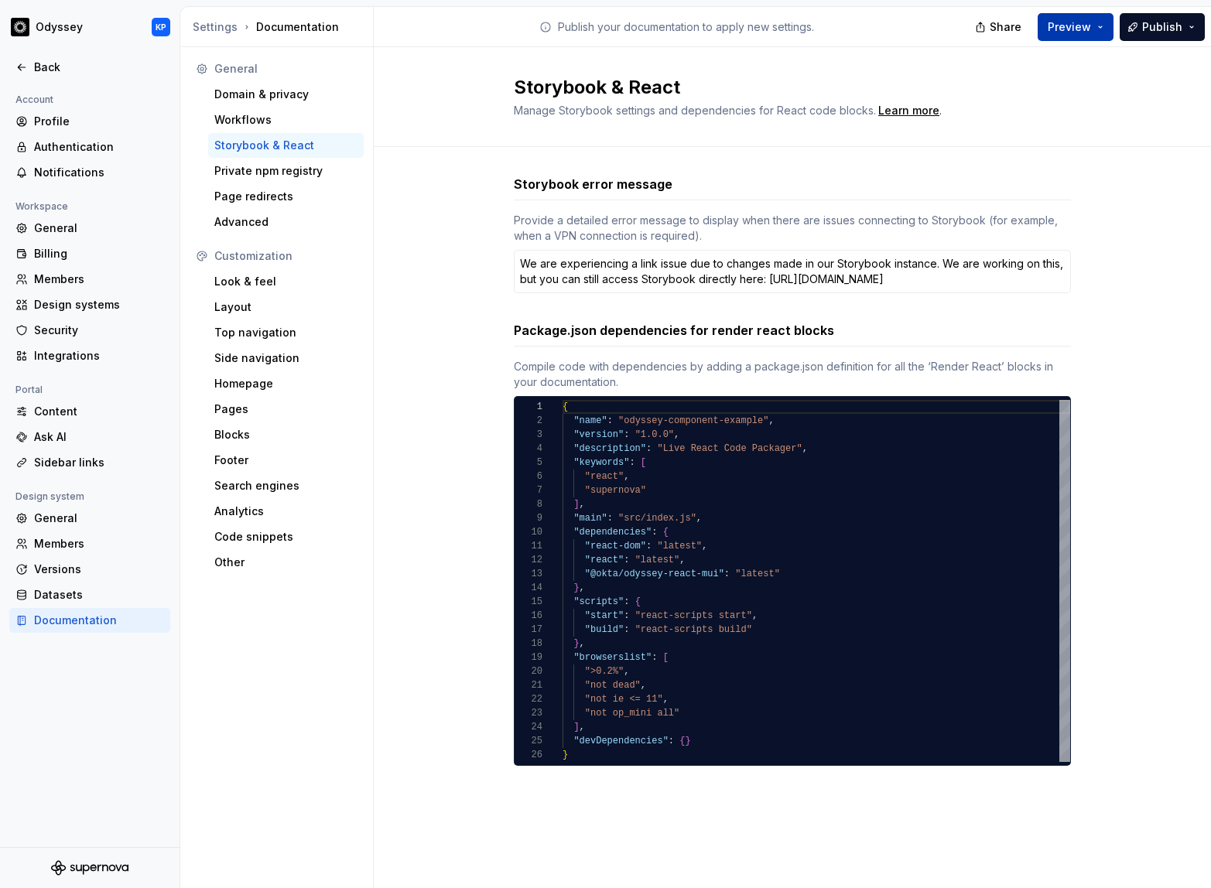
click at [1018, 29] on button "Preview" at bounding box center [1076, 27] width 76 height 28
click at [962, 24] on div "Publish your documentation to apply new settings." at bounding box center [676, 26] width 605 height 39
click at [1018, 23] on button "Publish" at bounding box center [1162, 27] width 85 height 28
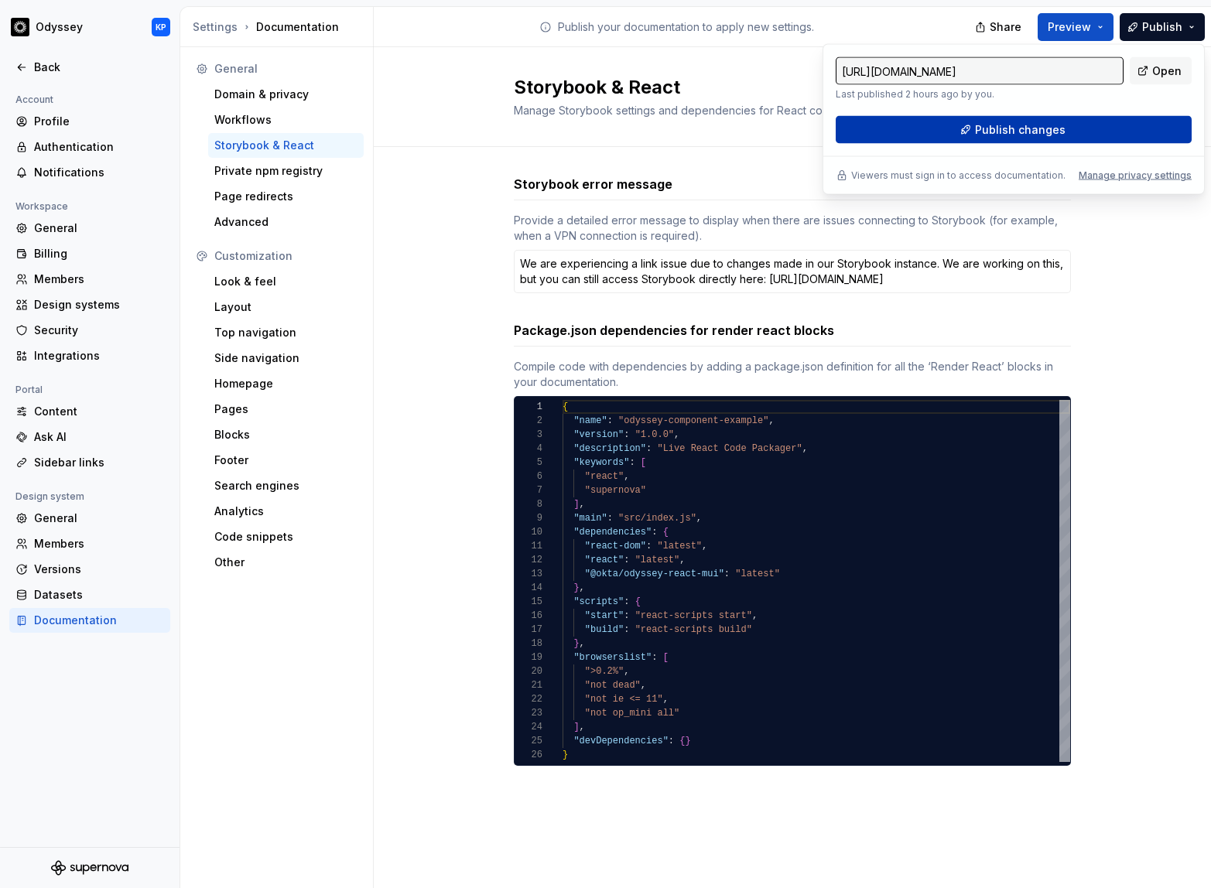
click at [1018, 128] on span "Publish changes" at bounding box center [1020, 129] width 91 height 15
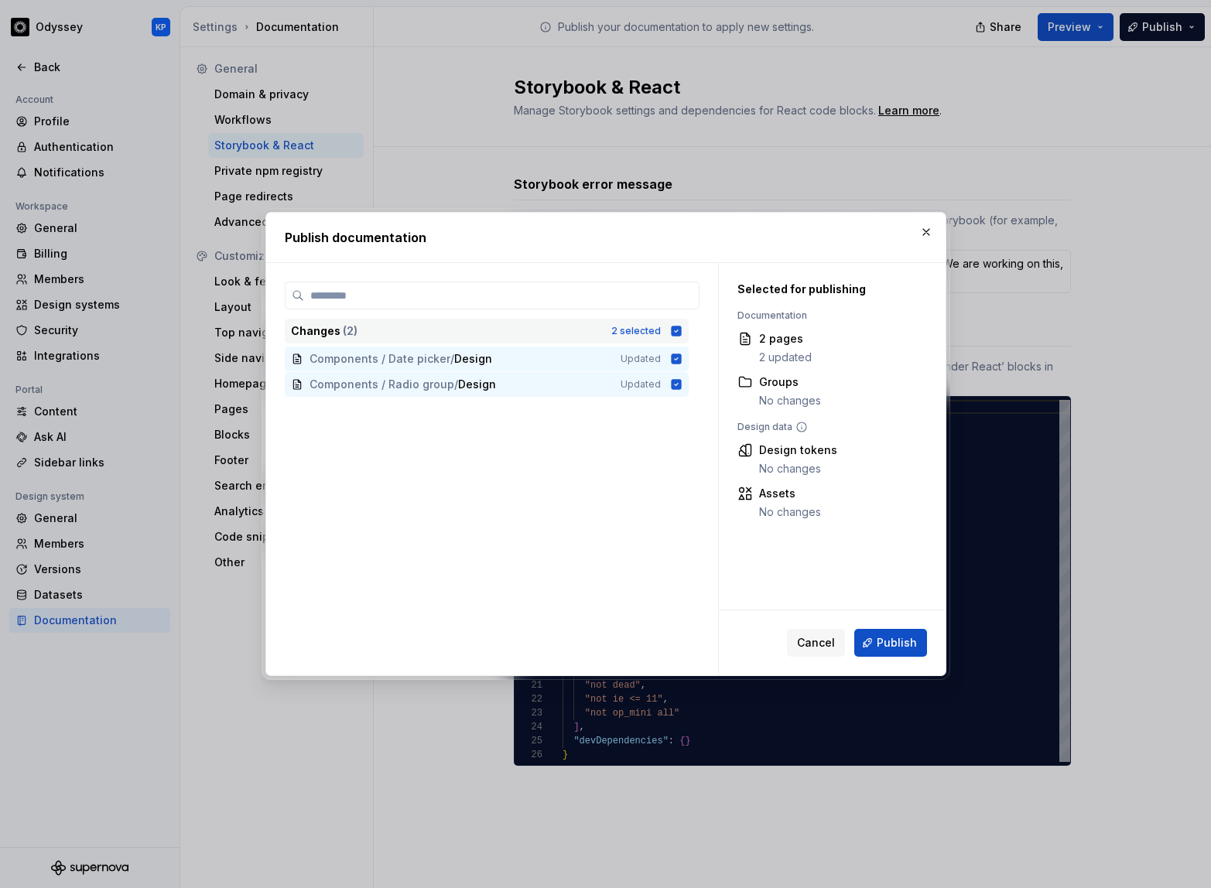
click at [681, 330] on icon at bounding box center [676, 331] width 10 height 10
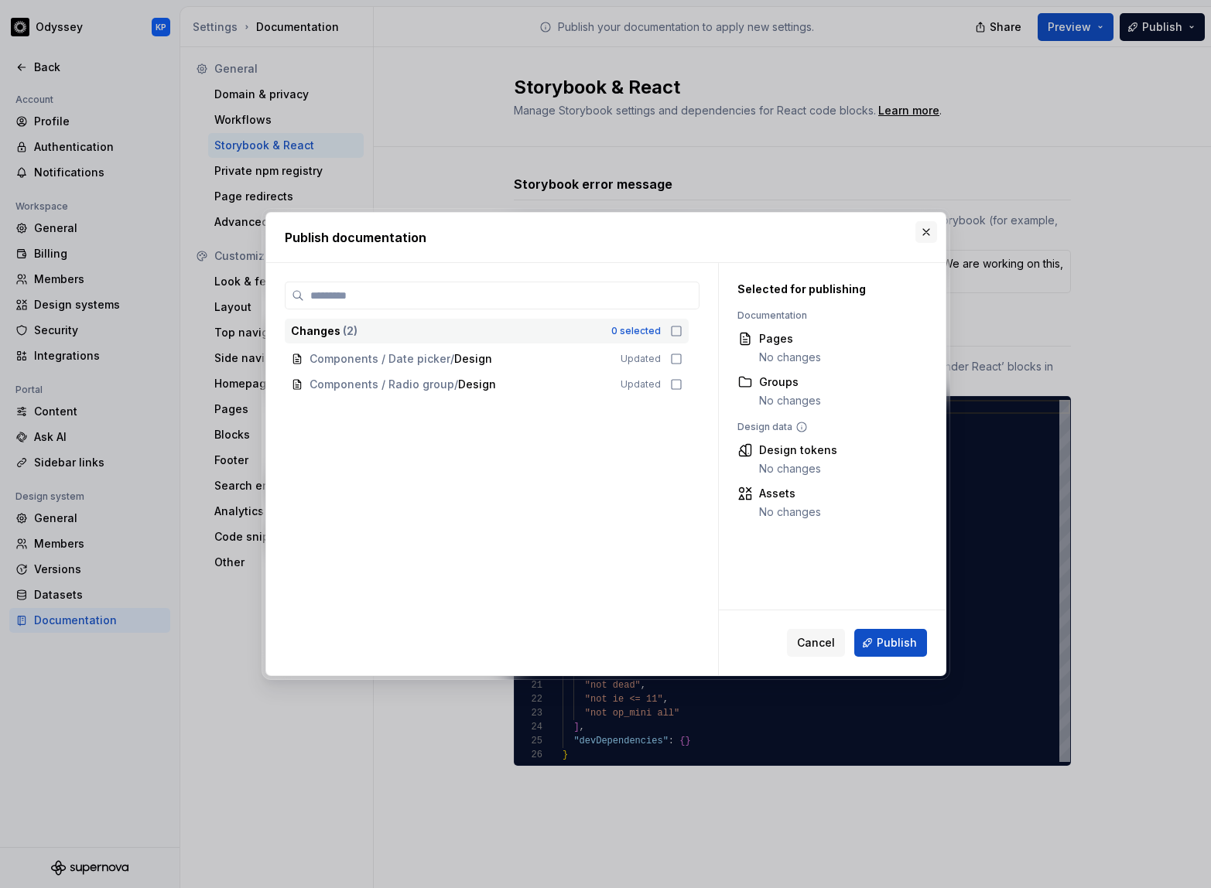
click at [923, 230] on button "button" at bounding box center [926, 232] width 22 height 22
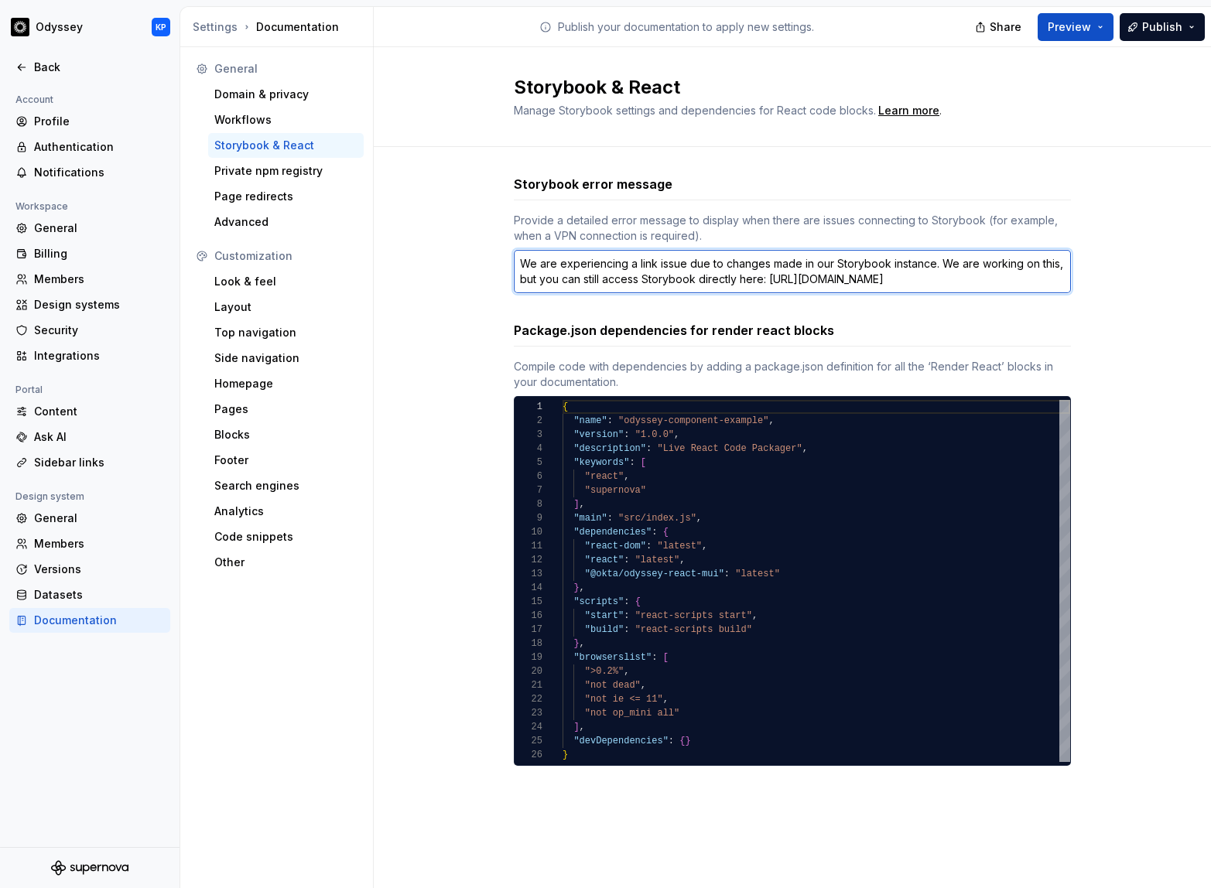
click at [737, 274] on textarea "We are experiencing a link issue due to changes made in our Storybook instance.…" at bounding box center [792, 271] width 557 height 43
click at [986, 275] on textarea "We are experiencing a link issue due to changes made in our Storybook instance.…" at bounding box center [792, 271] width 557 height 43
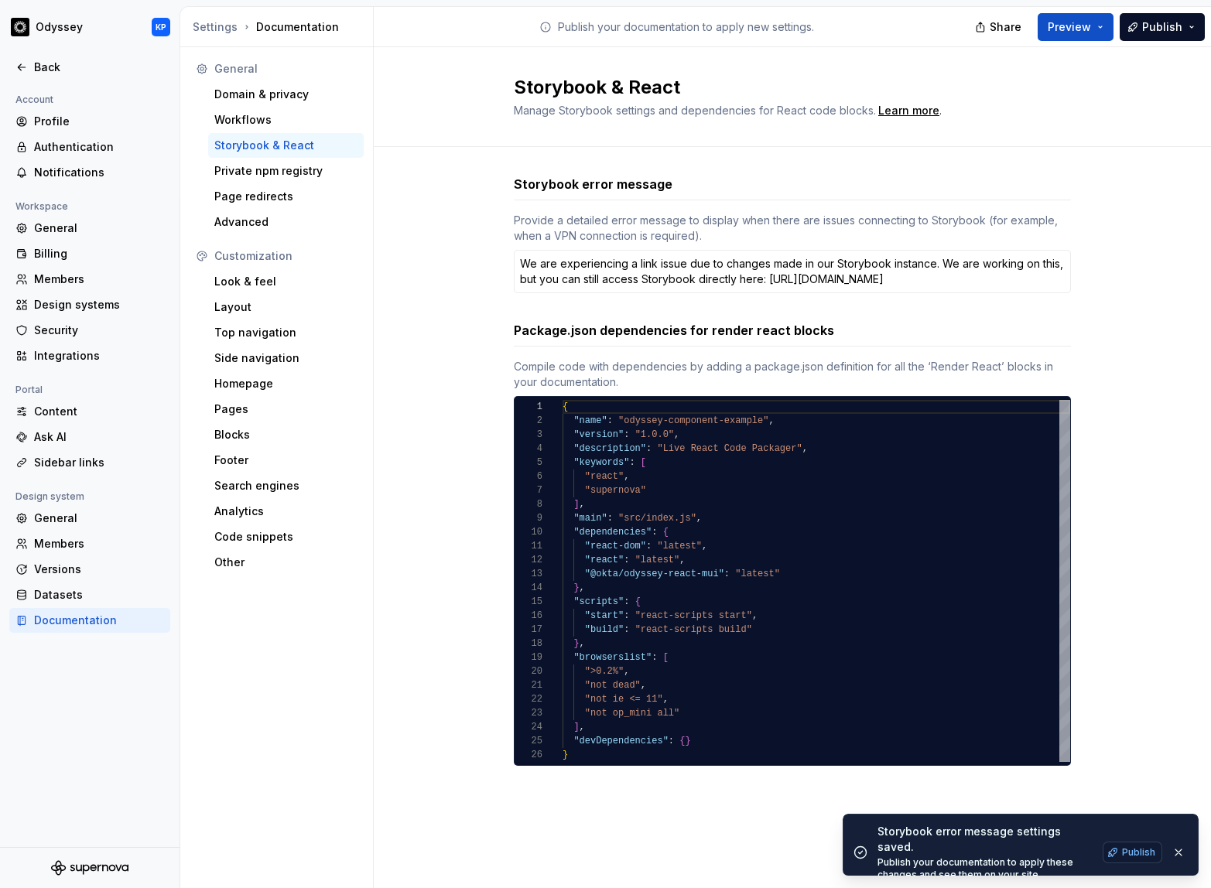
click at [1018, 847] on span "Publish" at bounding box center [1138, 853] width 33 height 12
